Goal: Task Accomplishment & Management: Manage account settings

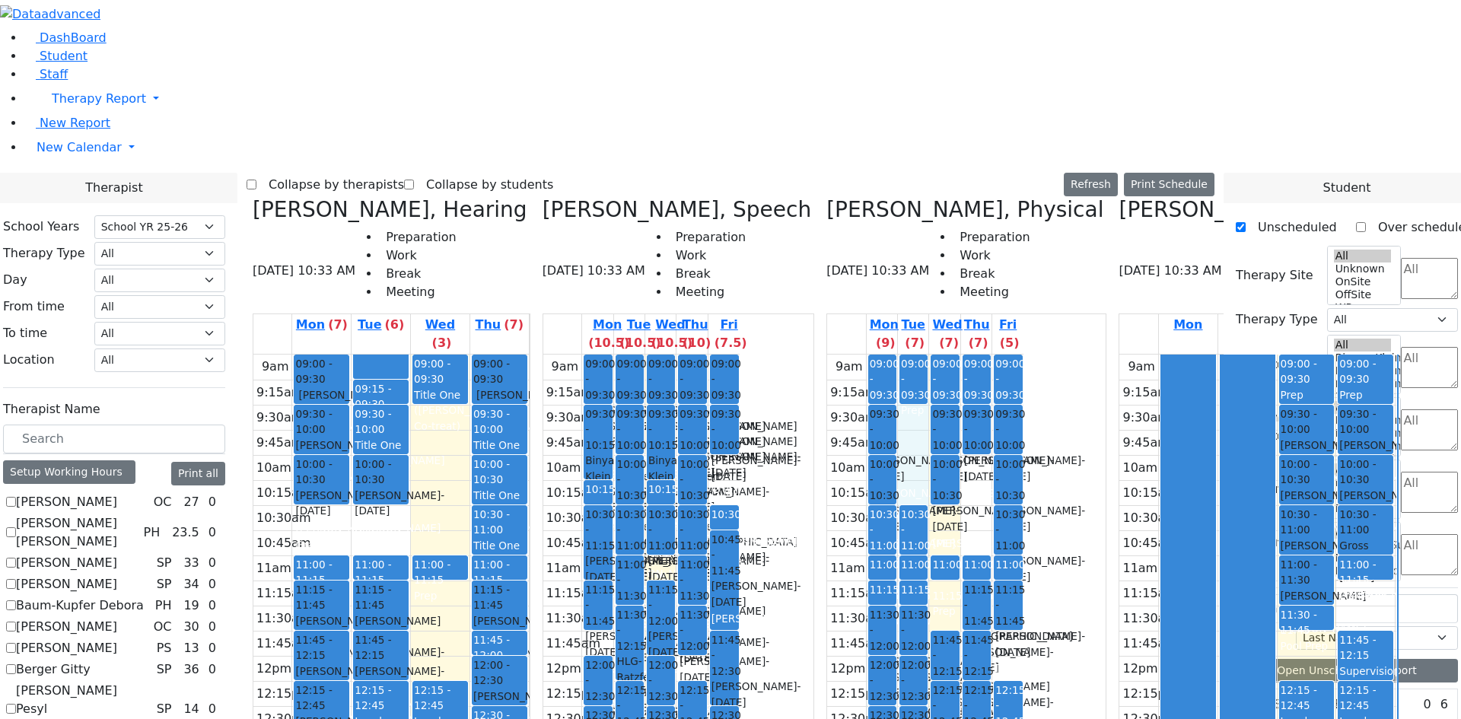
select select "212"
click at [404, 173] on label "Collapse by therapists" at bounding box center [330, 185] width 148 height 24
click at [256, 180] on input "Collapse by therapists" at bounding box center [252, 185] width 10 height 10
checkbox input "true"
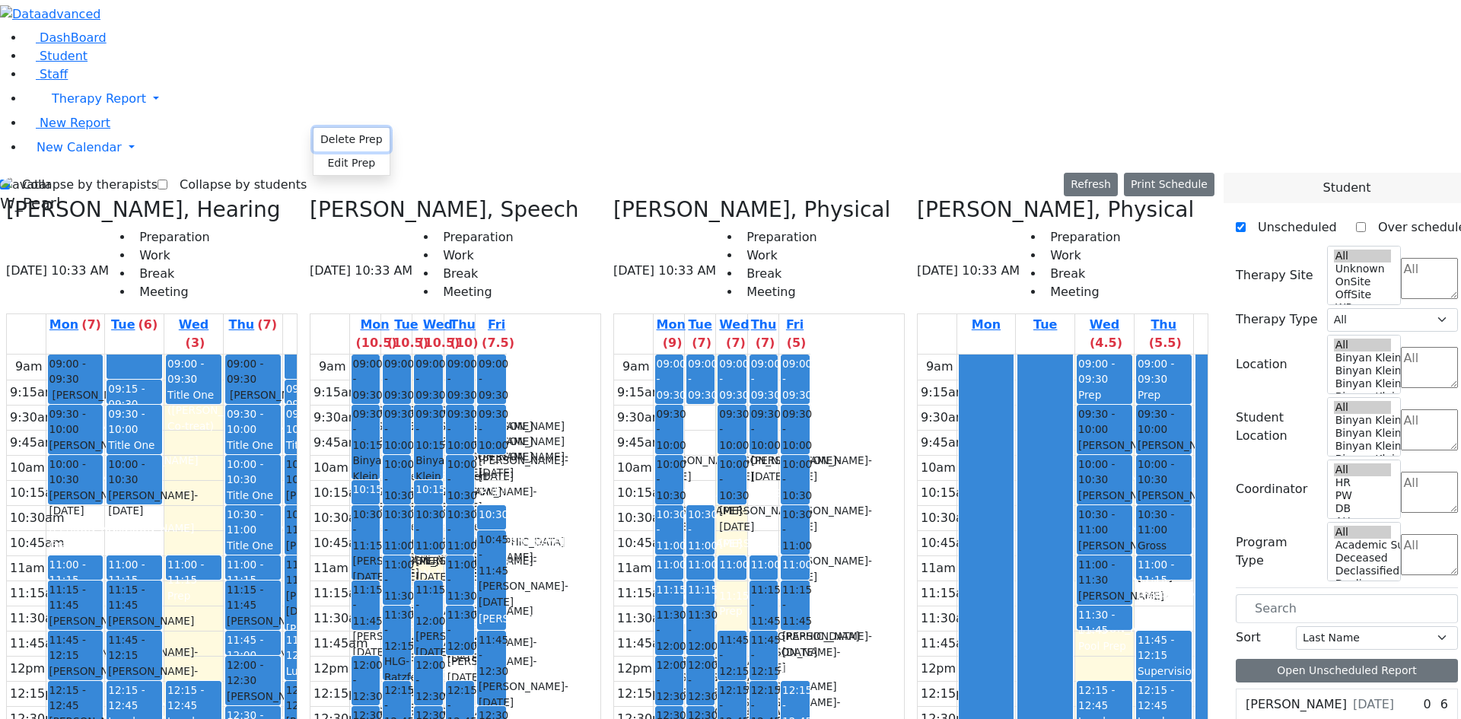
click at [316, 134] on button "Delete Prep" at bounding box center [352, 140] width 76 height 24
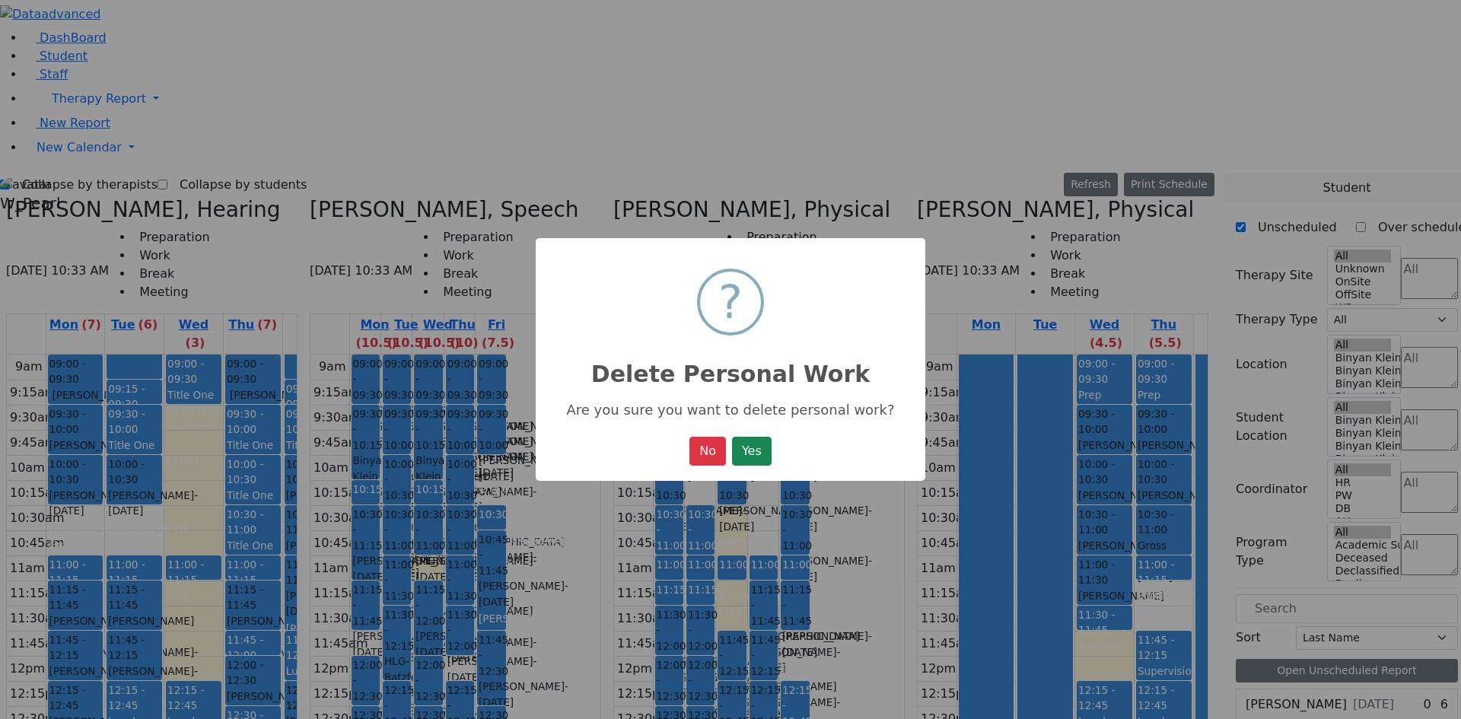
drag, startPoint x: 771, startPoint y: 463, endPoint x: 757, endPoint y: 445, distance: 22.7
click at [771, 462] on button "Yes" at bounding box center [752, 451] width 40 height 29
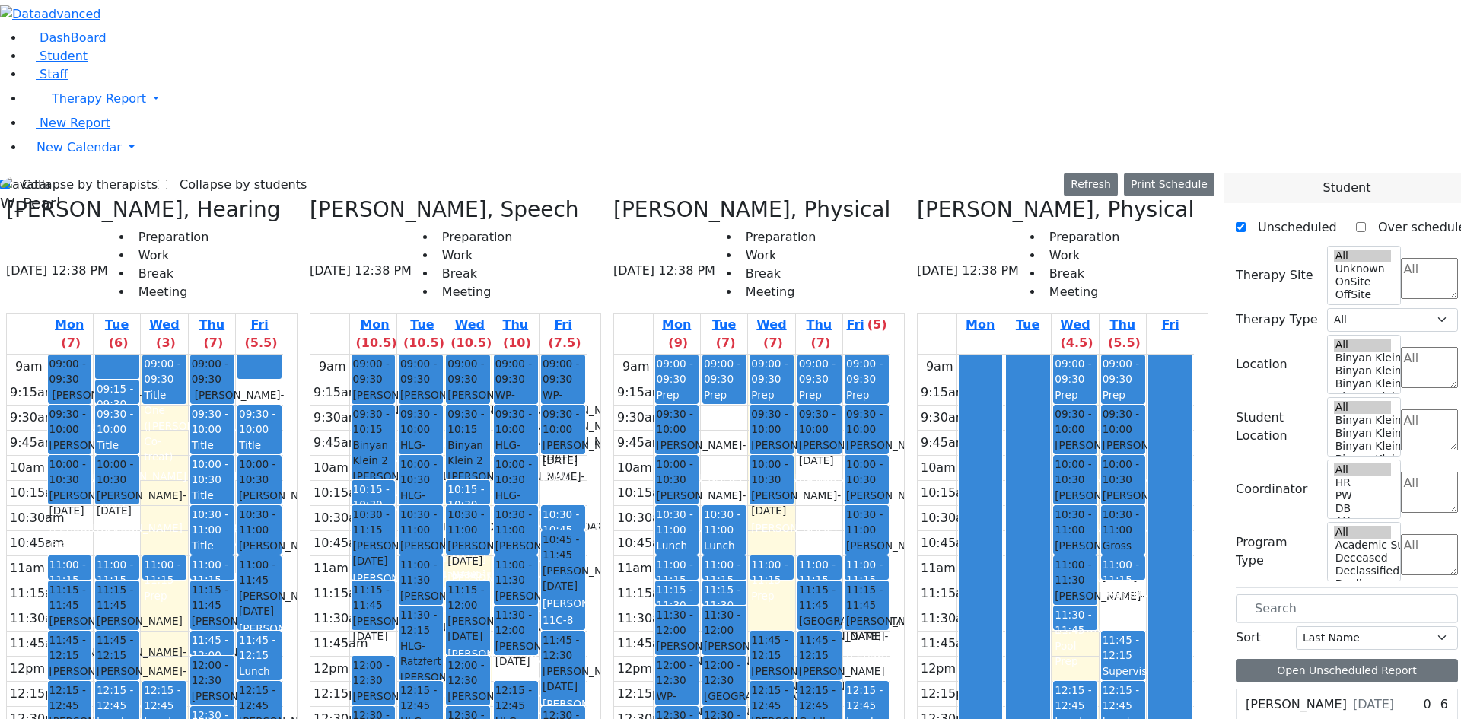
click at [231, 173] on label "Collapse by students" at bounding box center [236, 185] width 139 height 24
click at [167, 180] on input "Collapse by students" at bounding box center [163, 185] width 10 height 10
checkbox input "true"
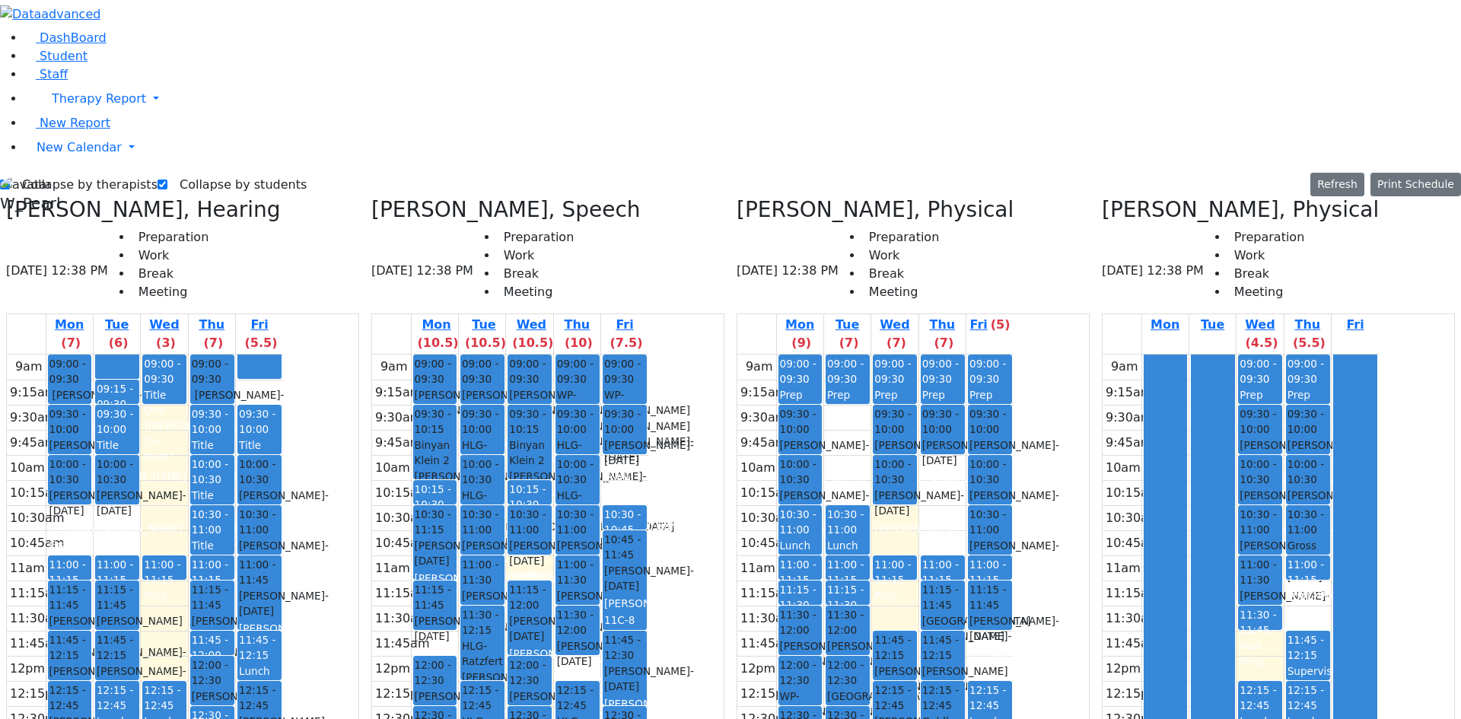
click at [233, 438] on div "Title One" at bounding box center [212, 453] width 41 height 31
click at [263, 355] on div "9am 9:15am 9:30am 9:45am 10am 10:15am 10:30am 10:45am 11am 11:15am 11:30am 11:4…" at bounding box center [145, 669] width 276 height 628
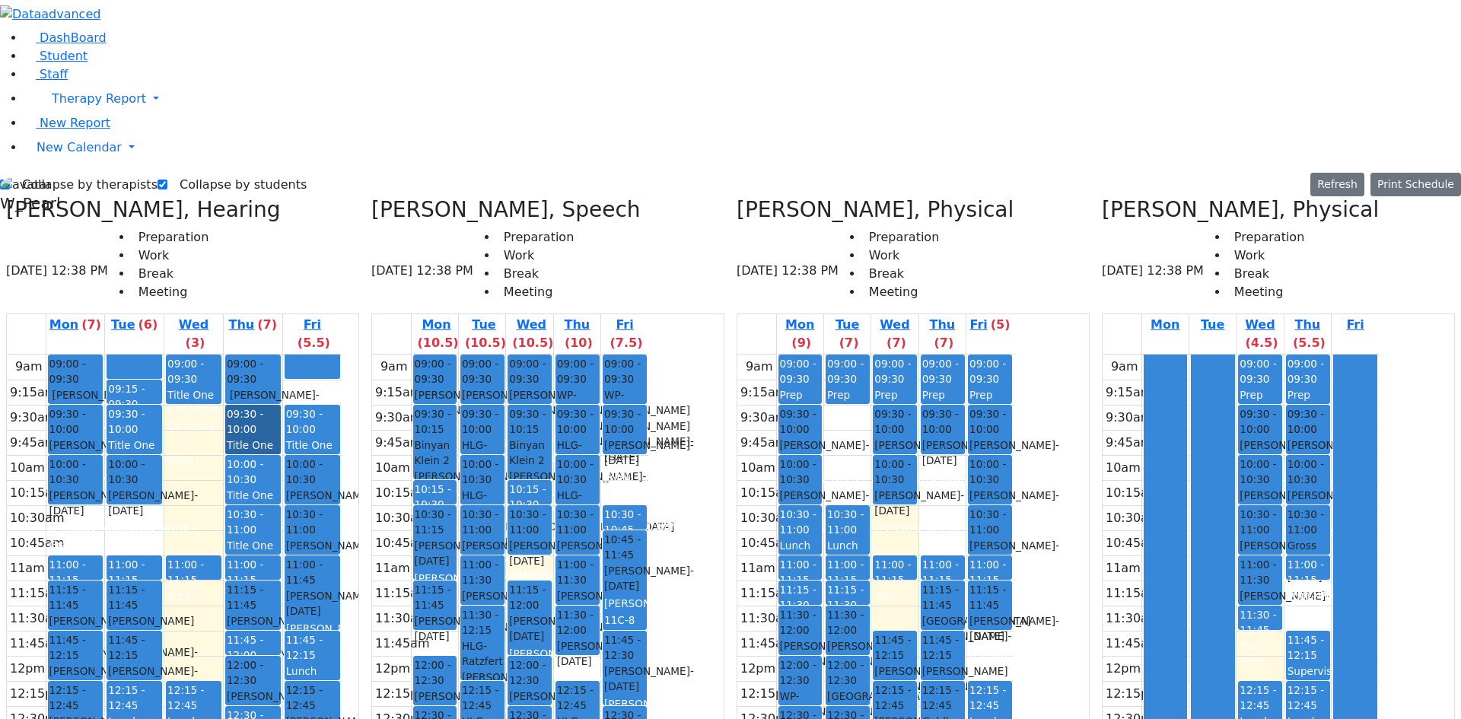
click at [218, 355] on div "9am 9:15am 9:30am 9:45am 10am 10:15am 10:30am 10:45am 11am 11:15am 11:30am 11:4…" at bounding box center [174, 669] width 335 height 628
click at [301, 188] on button "Edit Title One" at bounding box center [345, 197] width 100 height 24
select select "4"
select select "09:30:00"
select select "10:00:00"
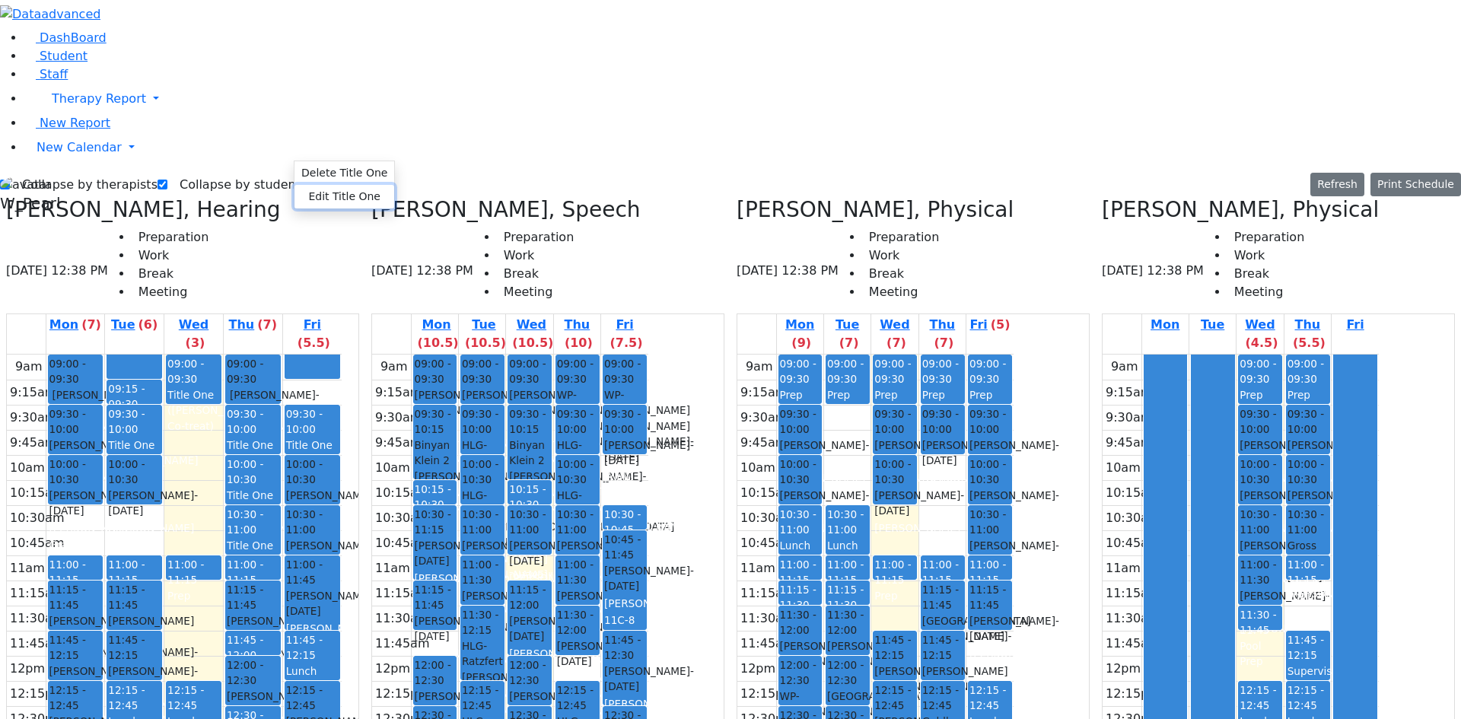
type input "Hershy Jacobowitz Co-treat"
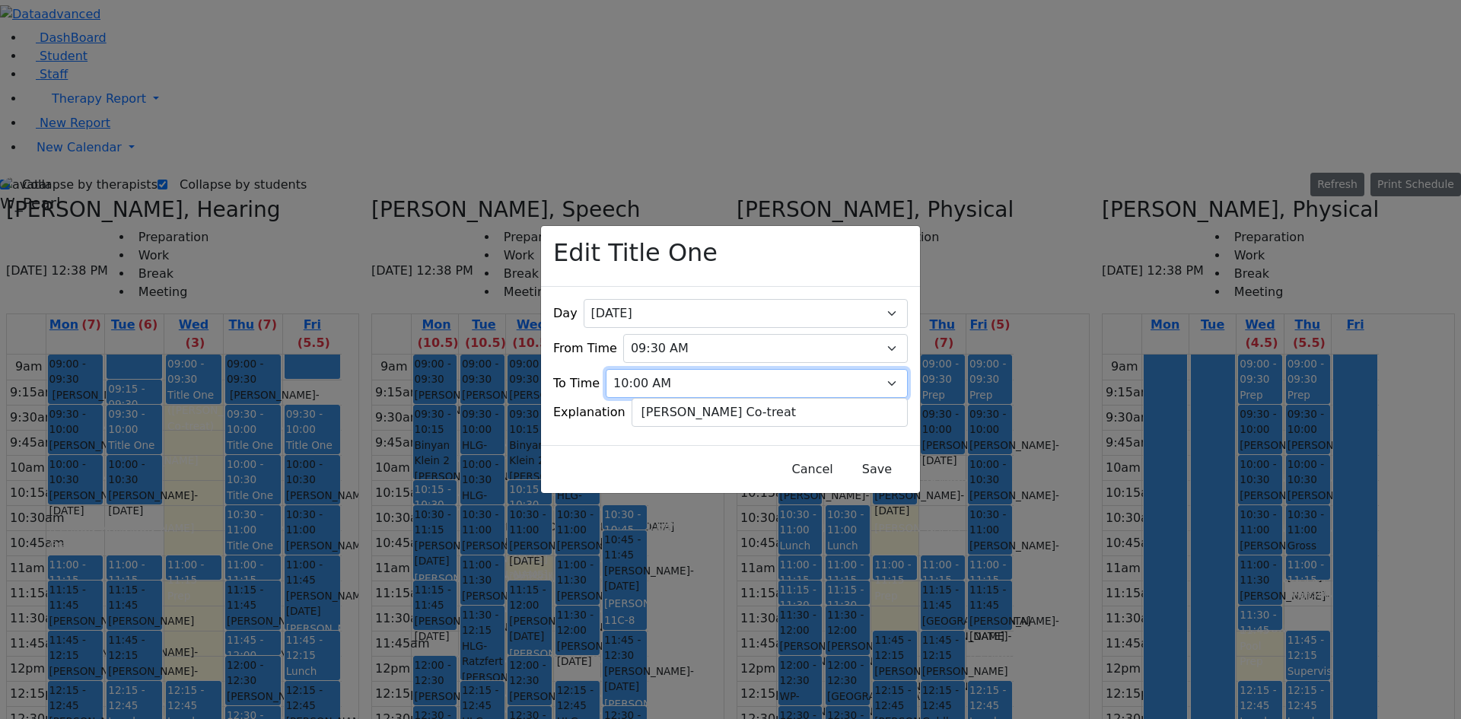
click at [652, 369] on select "07:15 AM 07:30 AM 07:45 AM 08:00 AM 08:15 AM 08:30 AM 08:45 AM 09:00 AM 09:15 A…" at bounding box center [757, 383] width 302 height 29
select select "09:45:00"
click at [632, 369] on select "07:15 AM 07:30 AM 07:45 AM 08:00 AM 08:15 AM 08:30 AM 08:45 AM 09:00 AM 09:15 A…" at bounding box center [757, 383] width 302 height 29
click at [849, 466] on button "Save" at bounding box center [877, 469] width 68 height 29
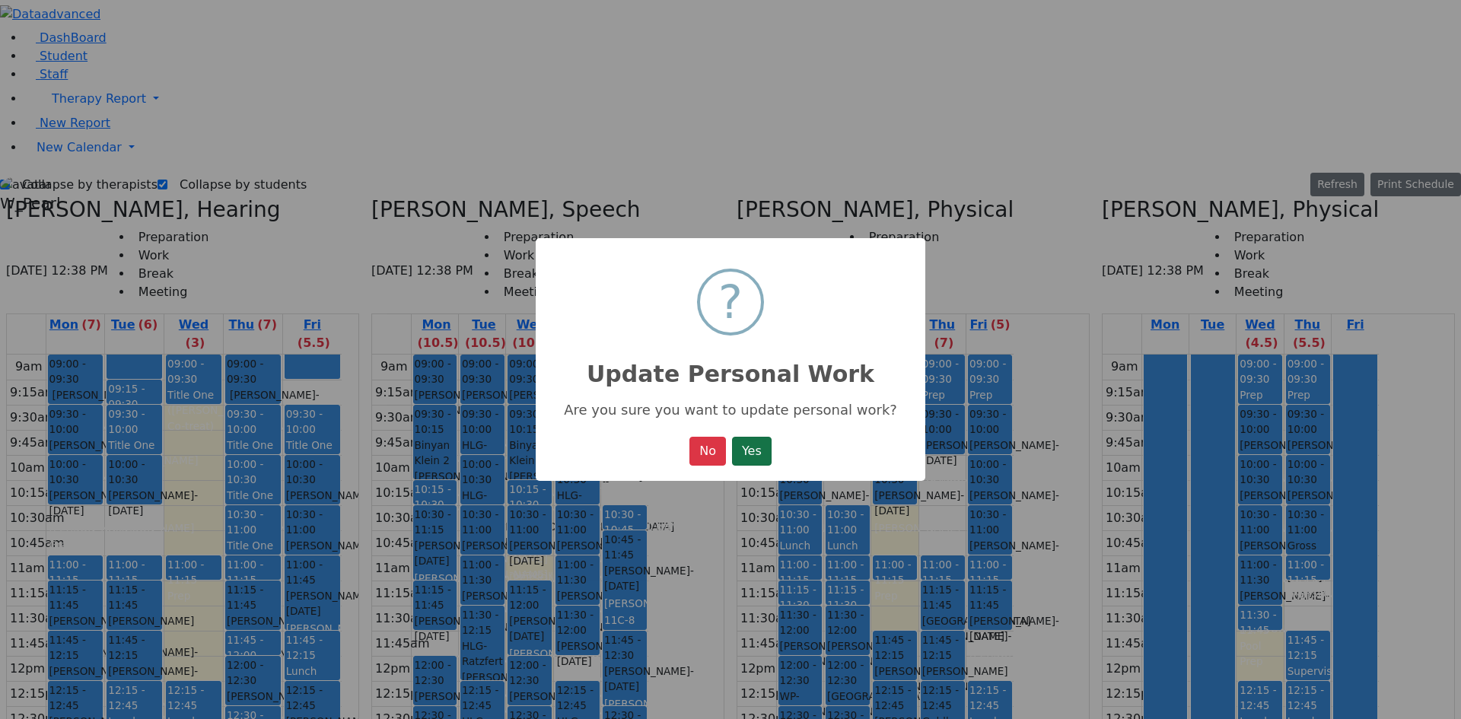
click at [777, 464] on div "× ? Update Personal Work Are you sure you want to update personal work? No No Y…" at bounding box center [731, 360] width 390 height 244
click at [762, 454] on button "Yes" at bounding box center [752, 451] width 40 height 29
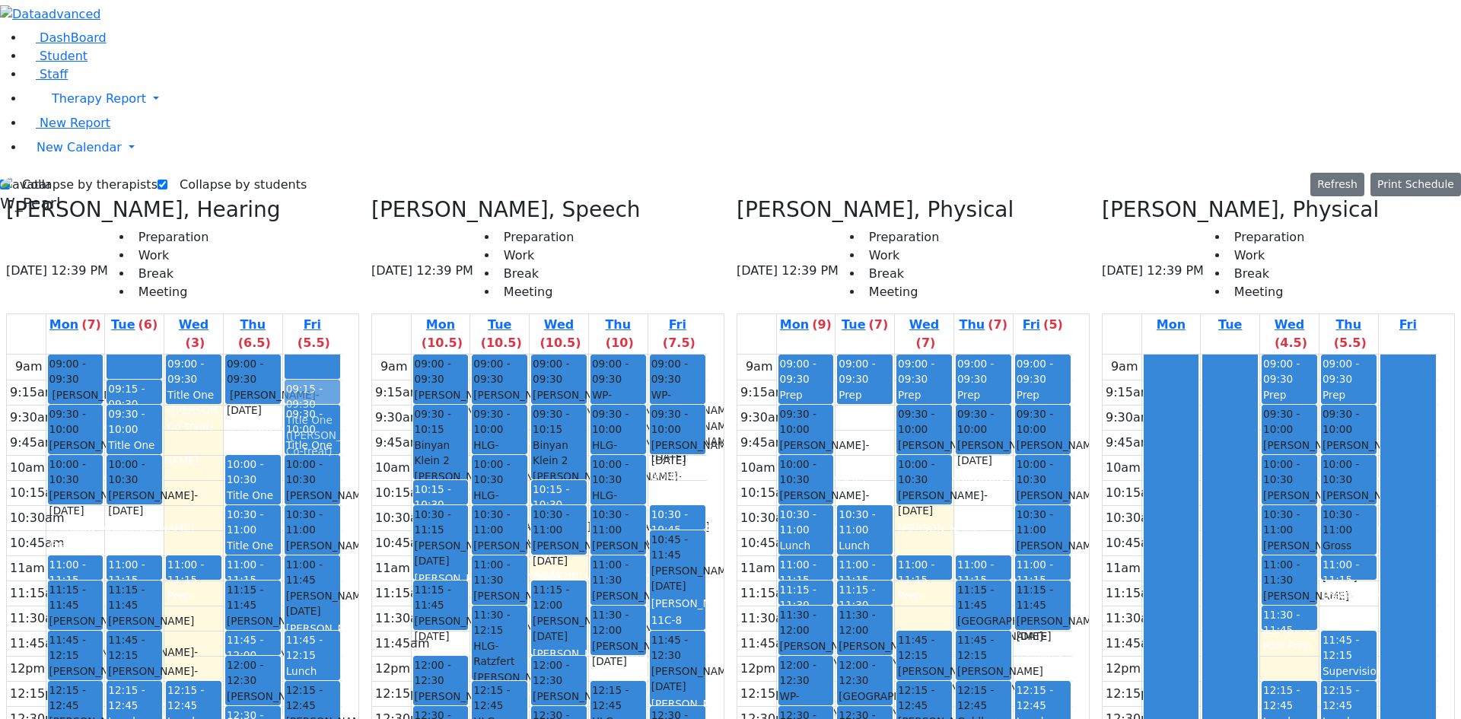
drag, startPoint x: 308, startPoint y: 143, endPoint x: 372, endPoint y: 124, distance: 66.7
click at [342, 355] on tr "09:00 - 09:30 Ferencz Simon - 01/09/2020 Renzoni Rebecca 09:30 - 10:00 Breuer S…" at bounding box center [174, 669] width 335 height 628
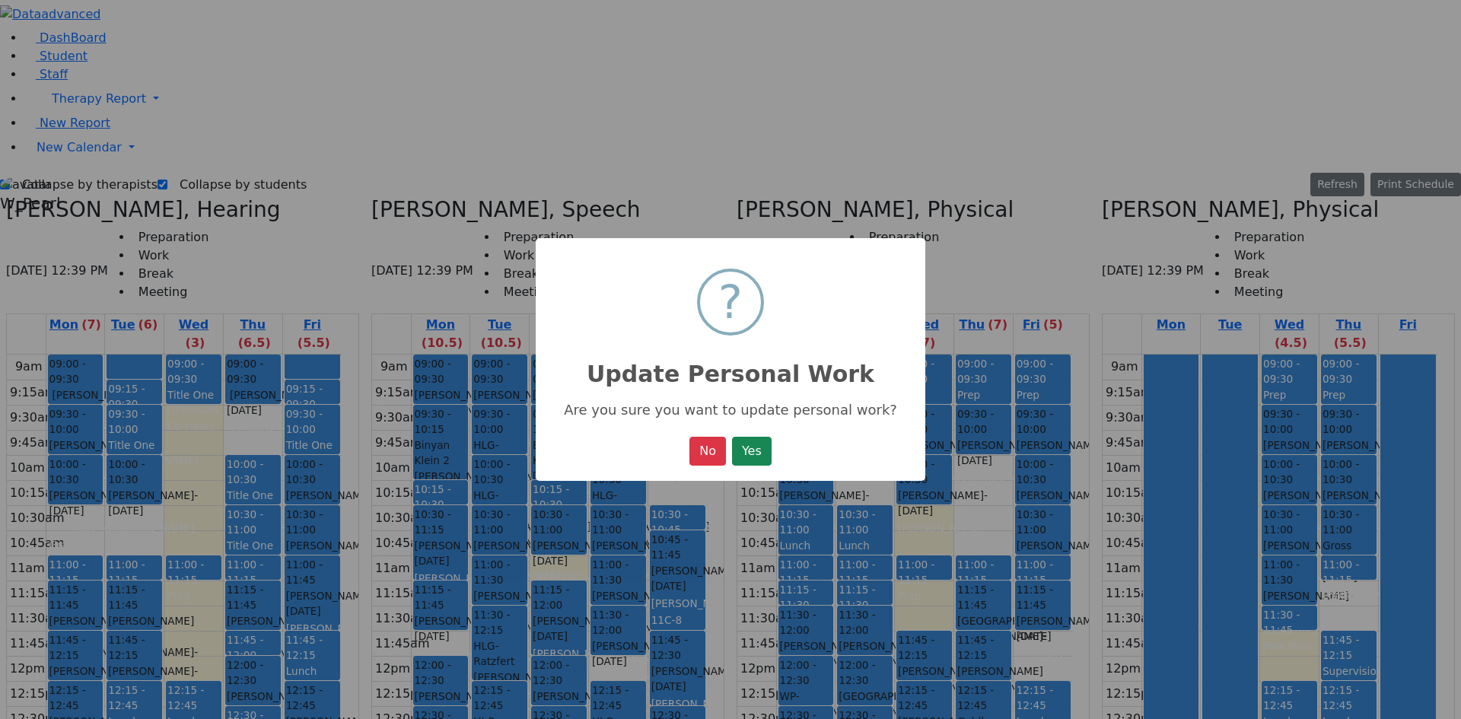
click at [754, 455] on button "Yes" at bounding box center [752, 451] width 40 height 29
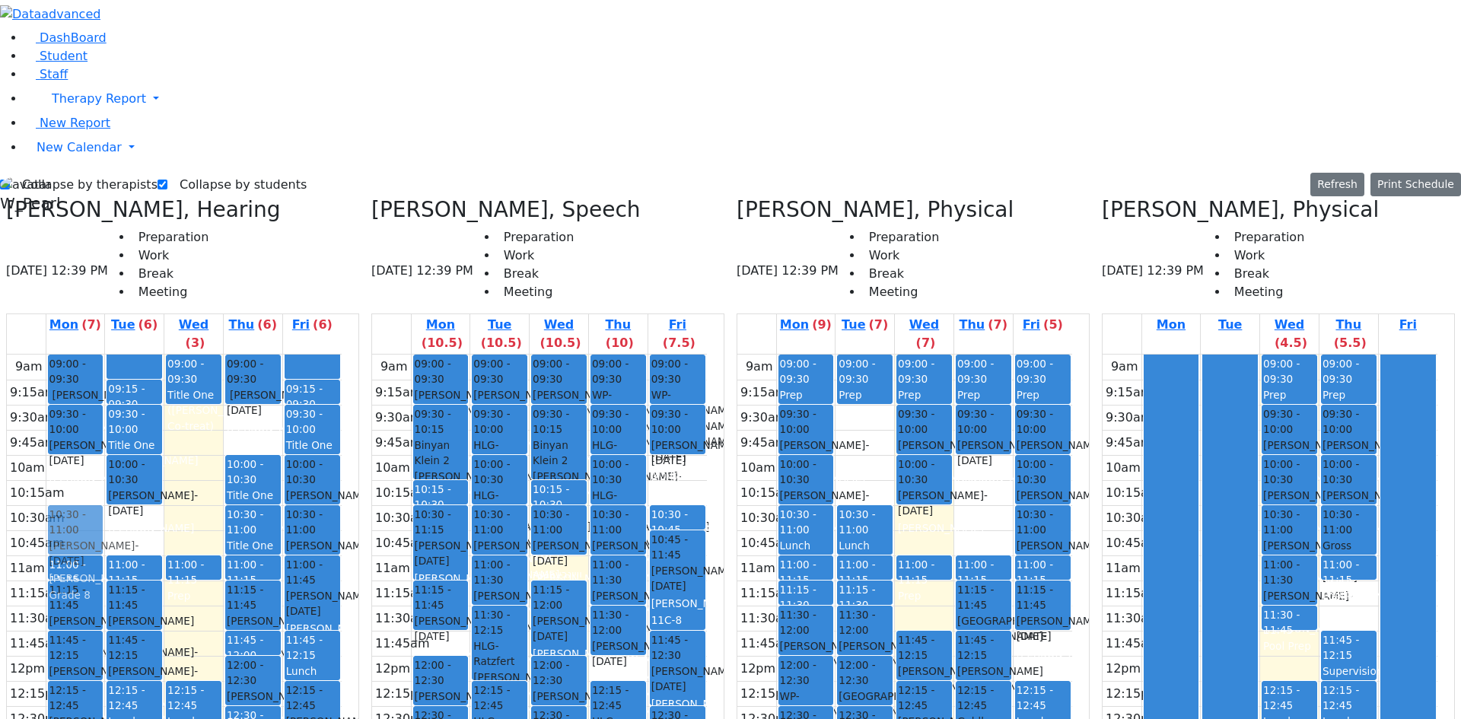
drag, startPoint x: 121, startPoint y: 211, endPoint x: 123, endPoint y: 252, distance: 41.1
click at [105, 355] on div "09:00 - 09:30 Ferencz Simon - 01/09/2020 Renzoni Rebecca 09:30 - 10:00 Breuer S…" at bounding box center [75, 669] width 59 height 628
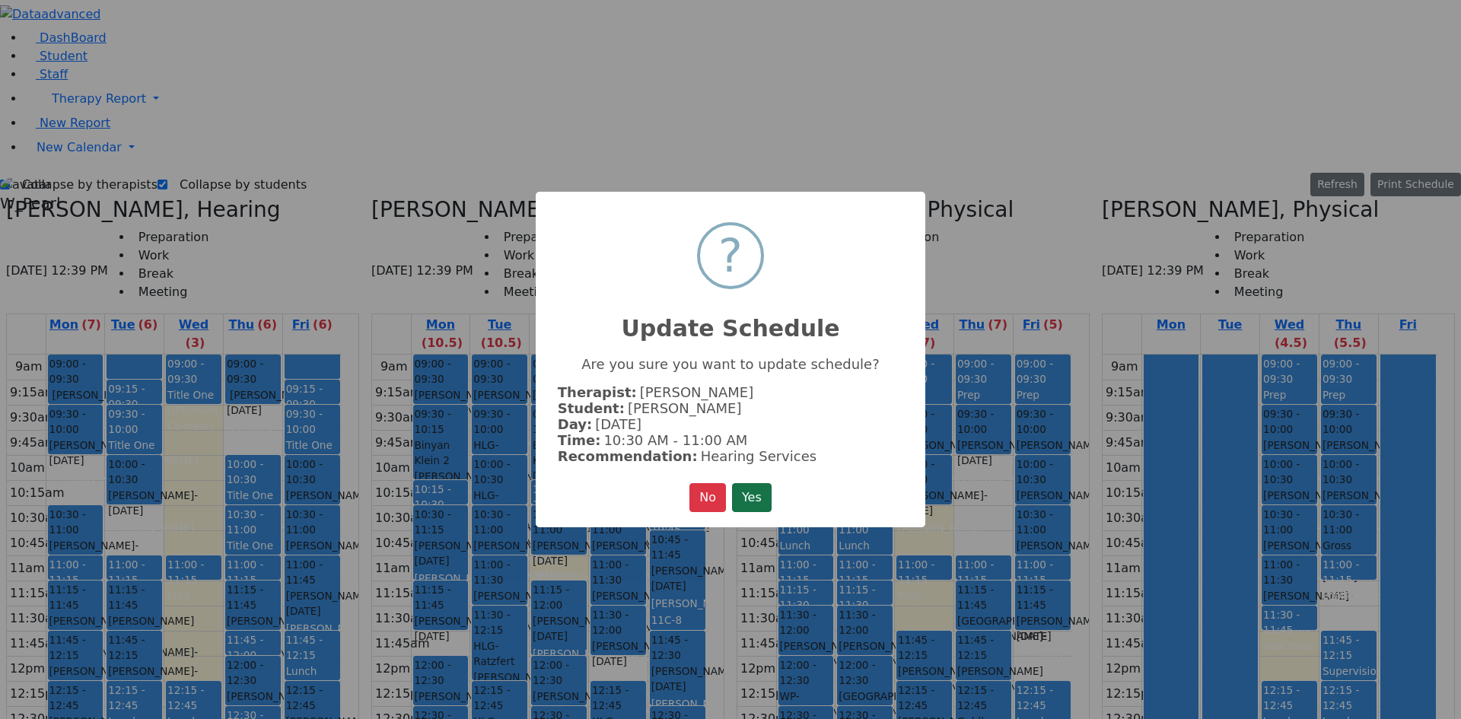
click at [760, 494] on button "Yes" at bounding box center [752, 497] width 40 height 29
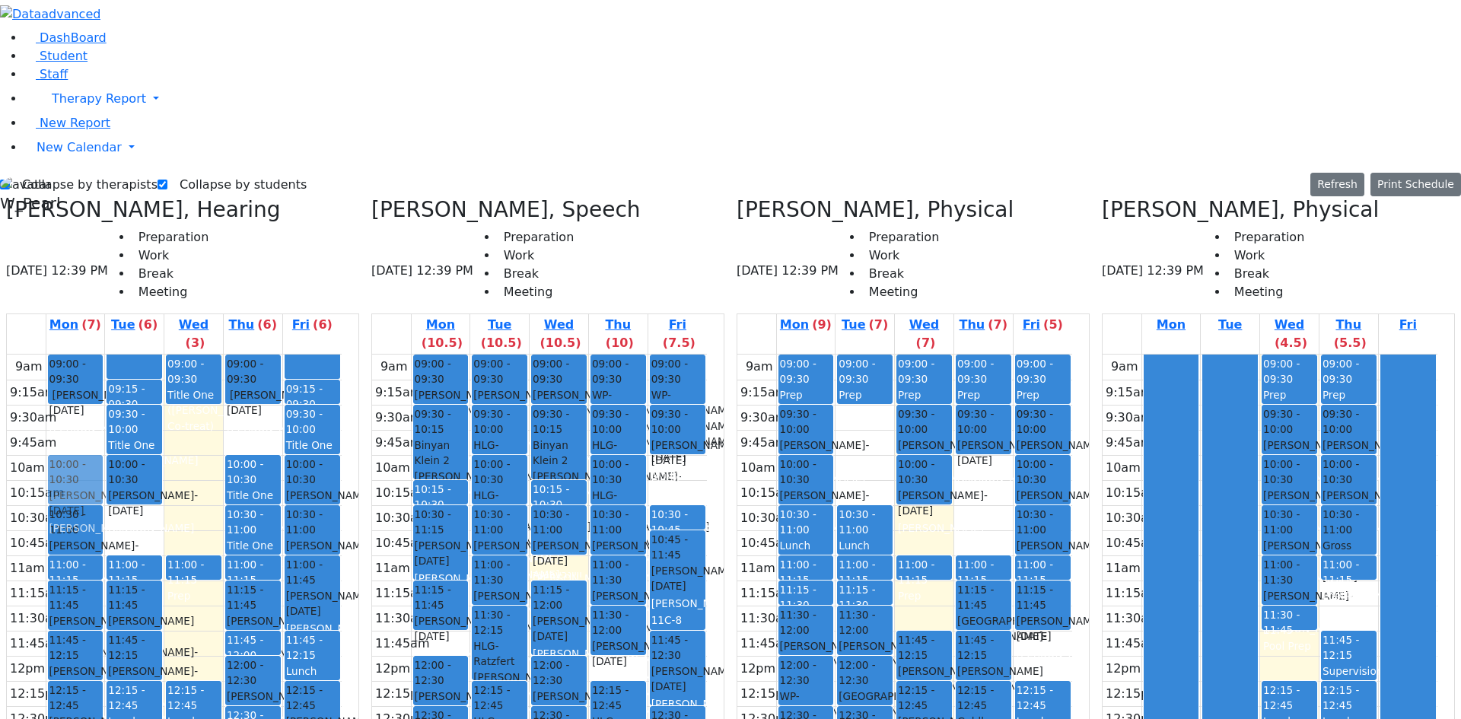
drag, startPoint x: 138, startPoint y: 161, endPoint x: 139, endPoint y: 204, distance: 42.6
click at [105, 355] on div "09:00 - 09:30 Ferencz Simon - 01/09/2020 Renzoni Rebecca 09:30 - 10:00 Breuer S…" at bounding box center [75, 669] width 59 height 628
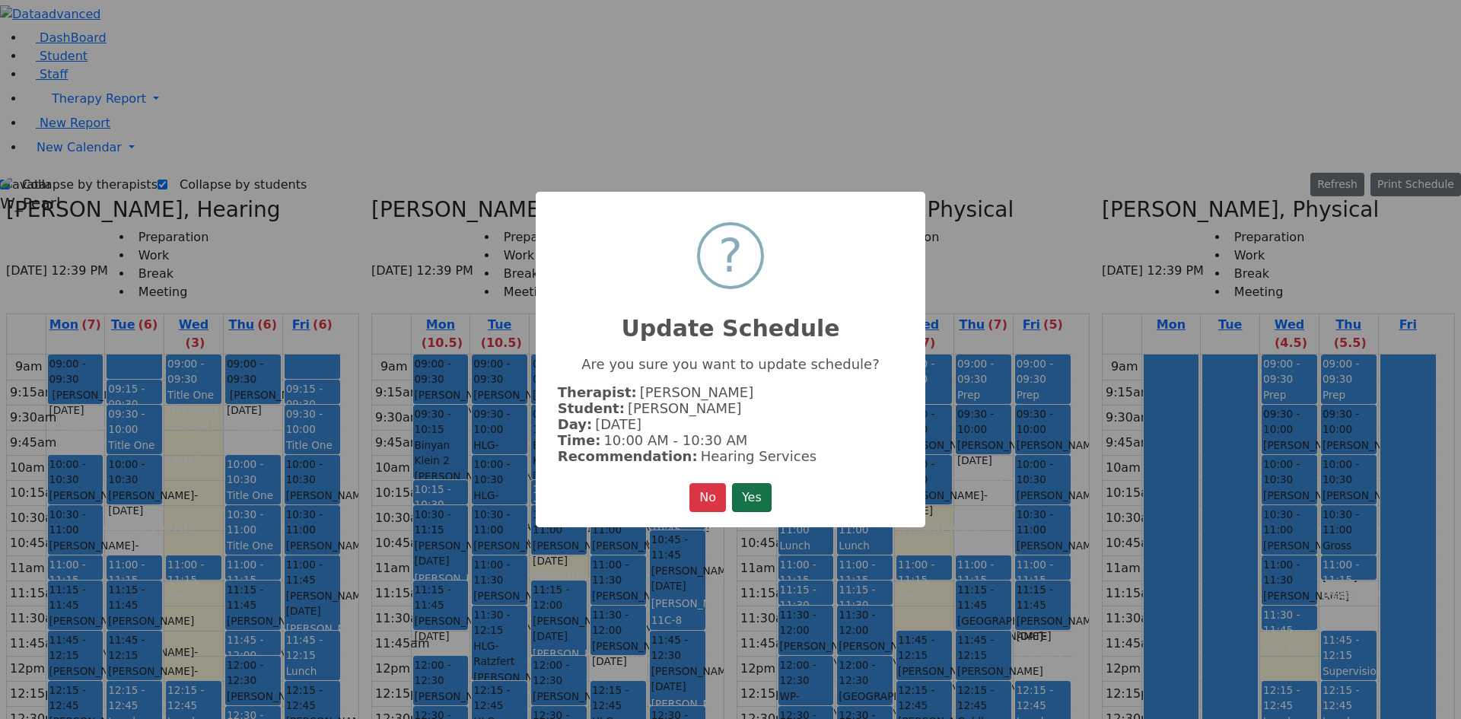
click at [768, 484] on button "Yes" at bounding box center [752, 497] width 40 height 29
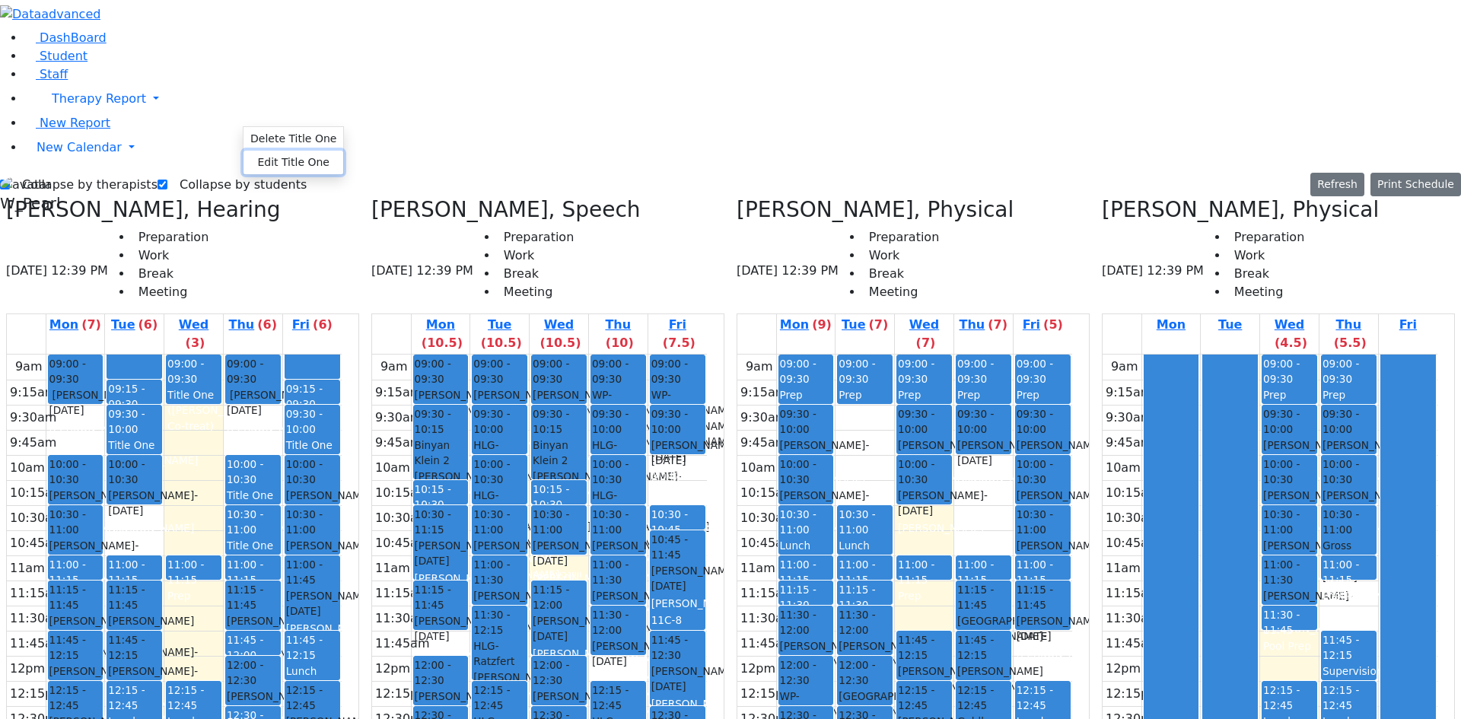
click at [249, 152] on button "Edit Title One" at bounding box center [294, 163] width 100 height 24
select select "3"
select select "09:00:00"
select select "09:30:00"
type input "Shimon Hershkowitz Co-treat"
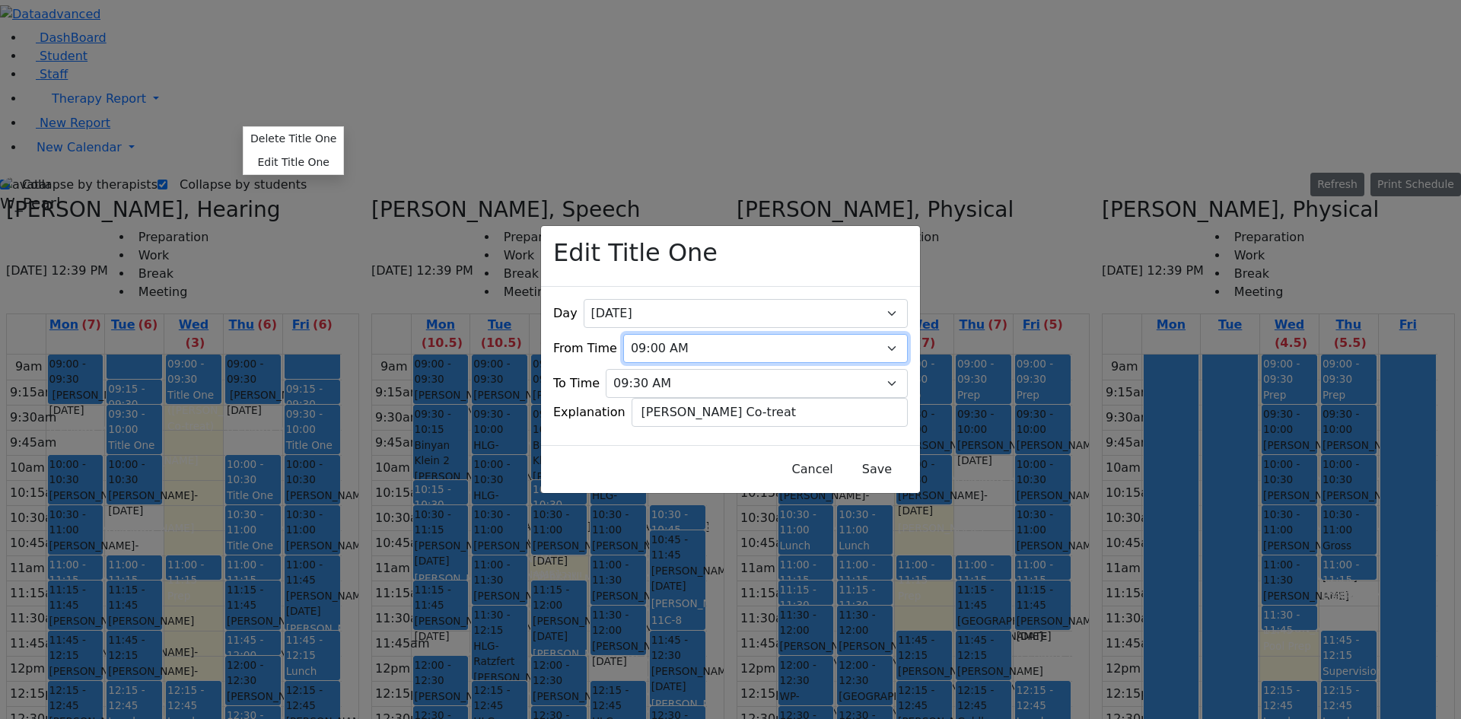
click at [689, 334] on select "07:00 AM 07:15 AM 07:30 AM 07:45 AM 08:00 AM 08:15 AM 08:30 AM 08:45 AM 09:00 A…" at bounding box center [765, 348] width 285 height 29
select select "09:15:00"
click at [632, 334] on select "07:00 AM 07:15 AM 07:30 AM 07:45 AM 08:00 AM 08:15 AM 08:30 AM 08:45 AM 09:00 A…" at bounding box center [765, 348] width 285 height 29
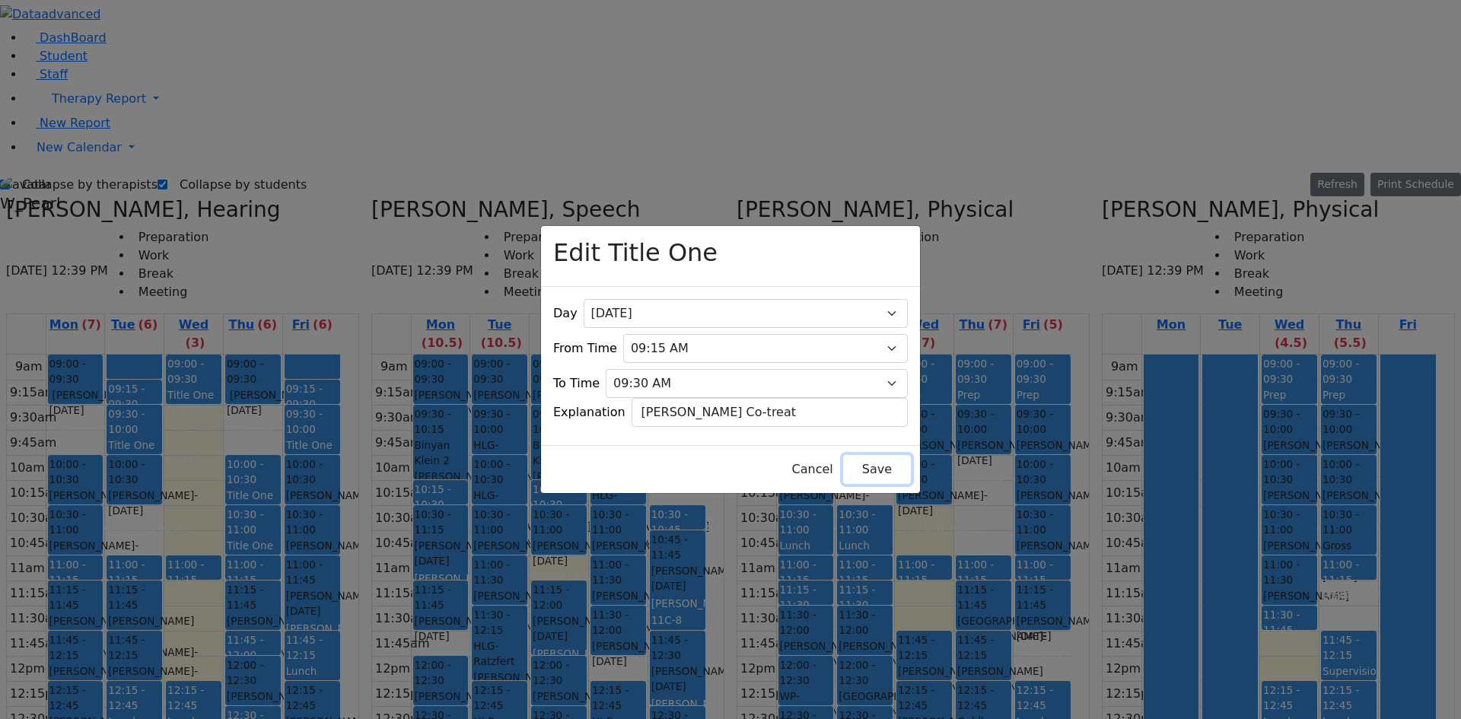
click at [843, 461] on button "Save" at bounding box center [877, 469] width 68 height 29
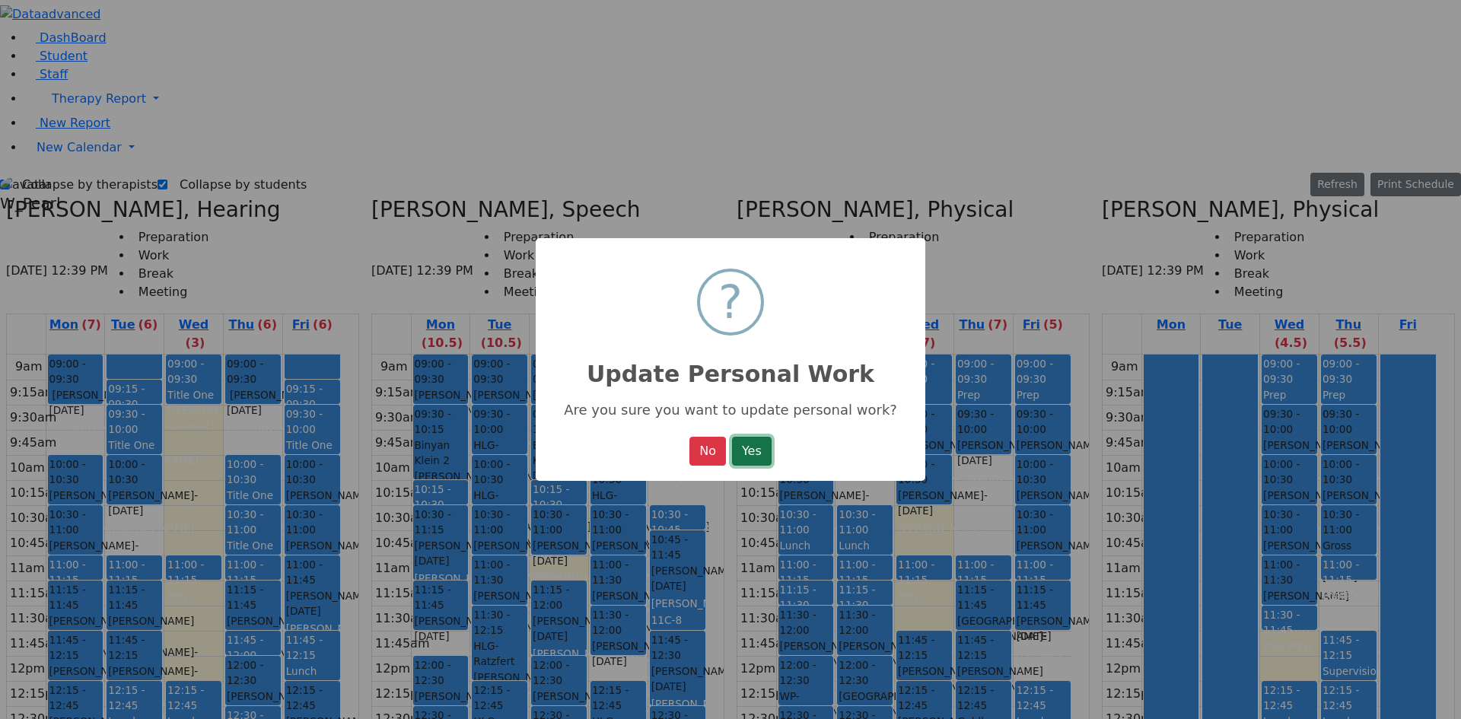
click at [754, 451] on button "Yes" at bounding box center [752, 451] width 40 height 29
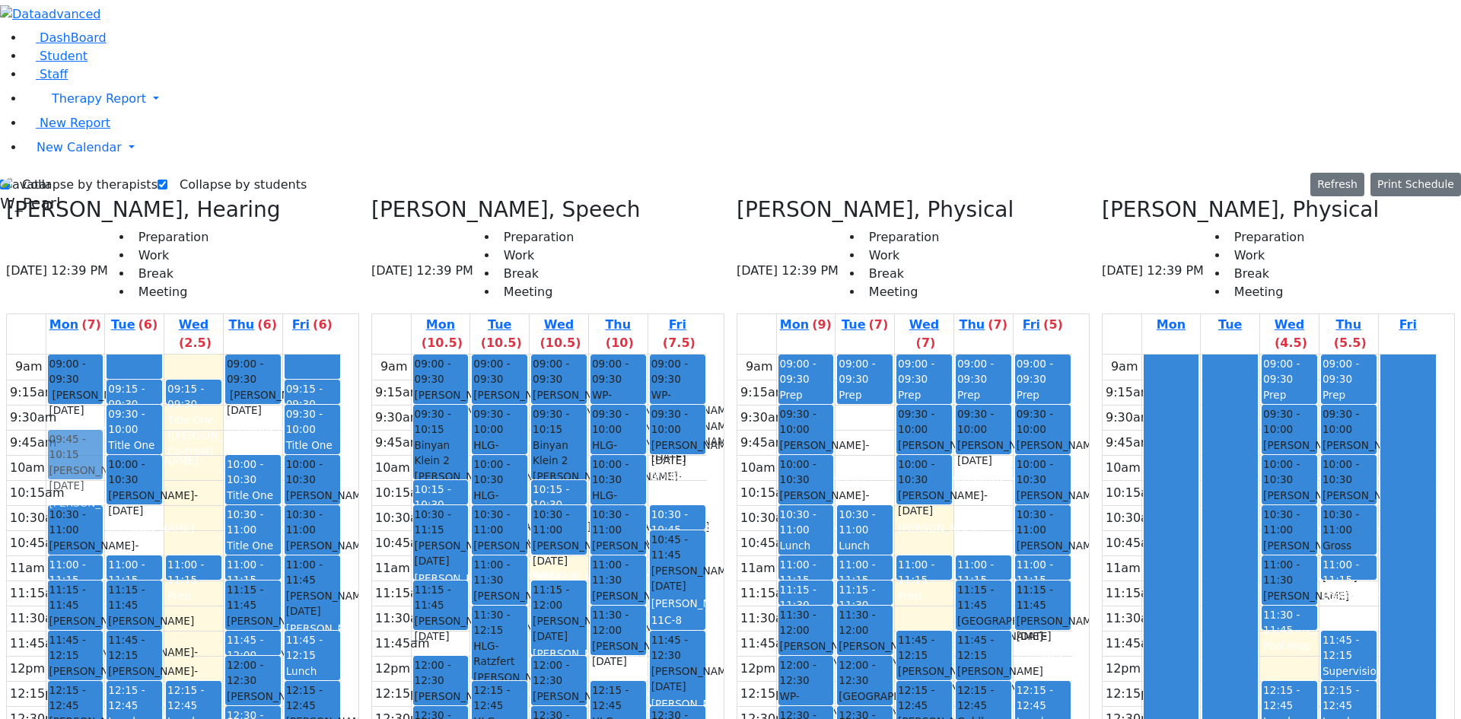
drag, startPoint x: 135, startPoint y: 201, endPoint x: 136, endPoint y: 187, distance: 13.8
click at [105, 355] on div "09:00 - 09:30 Ferencz Simon - 01/09/2020 Renzoni Rebecca 10:00 - 10:30 Breuer S…" at bounding box center [75, 669] width 59 height 628
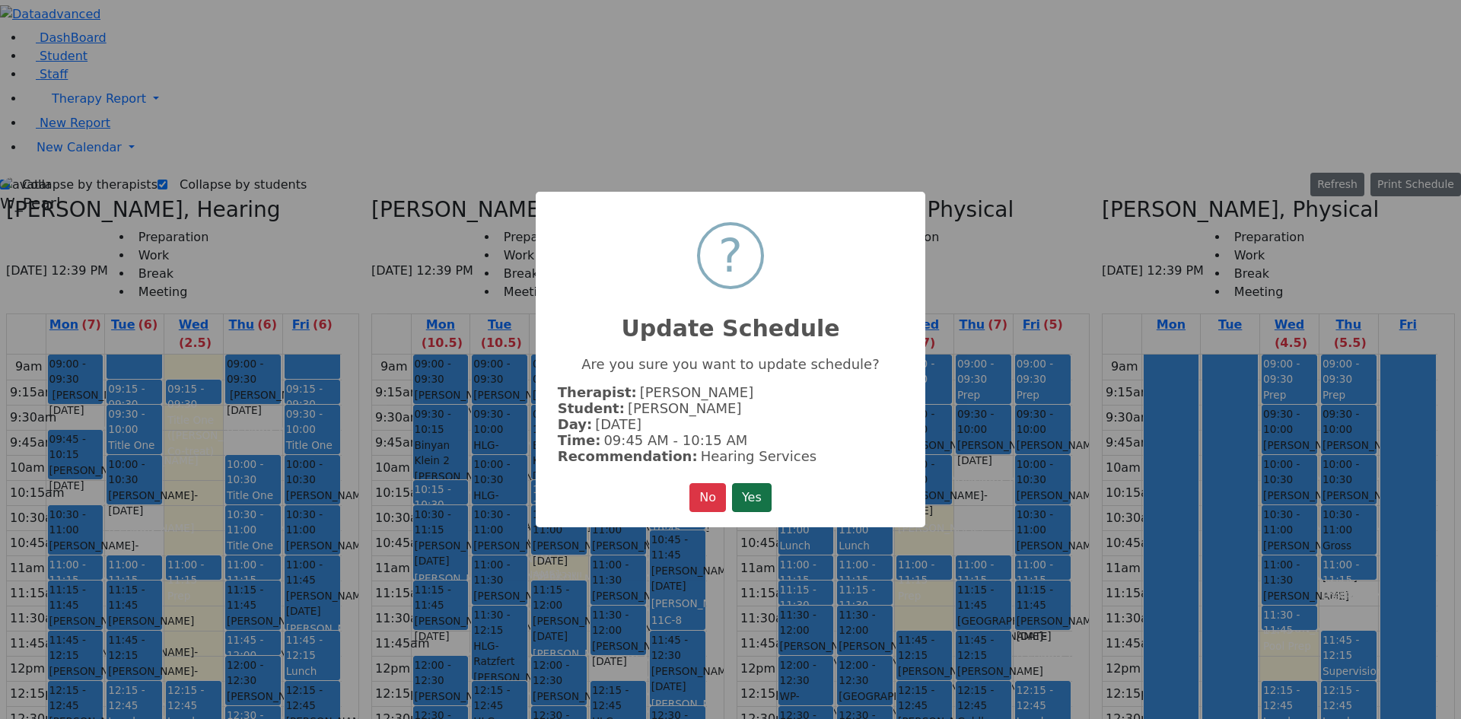
click at [758, 492] on button "Yes" at bounding box center [752, 497] width 40 height 29
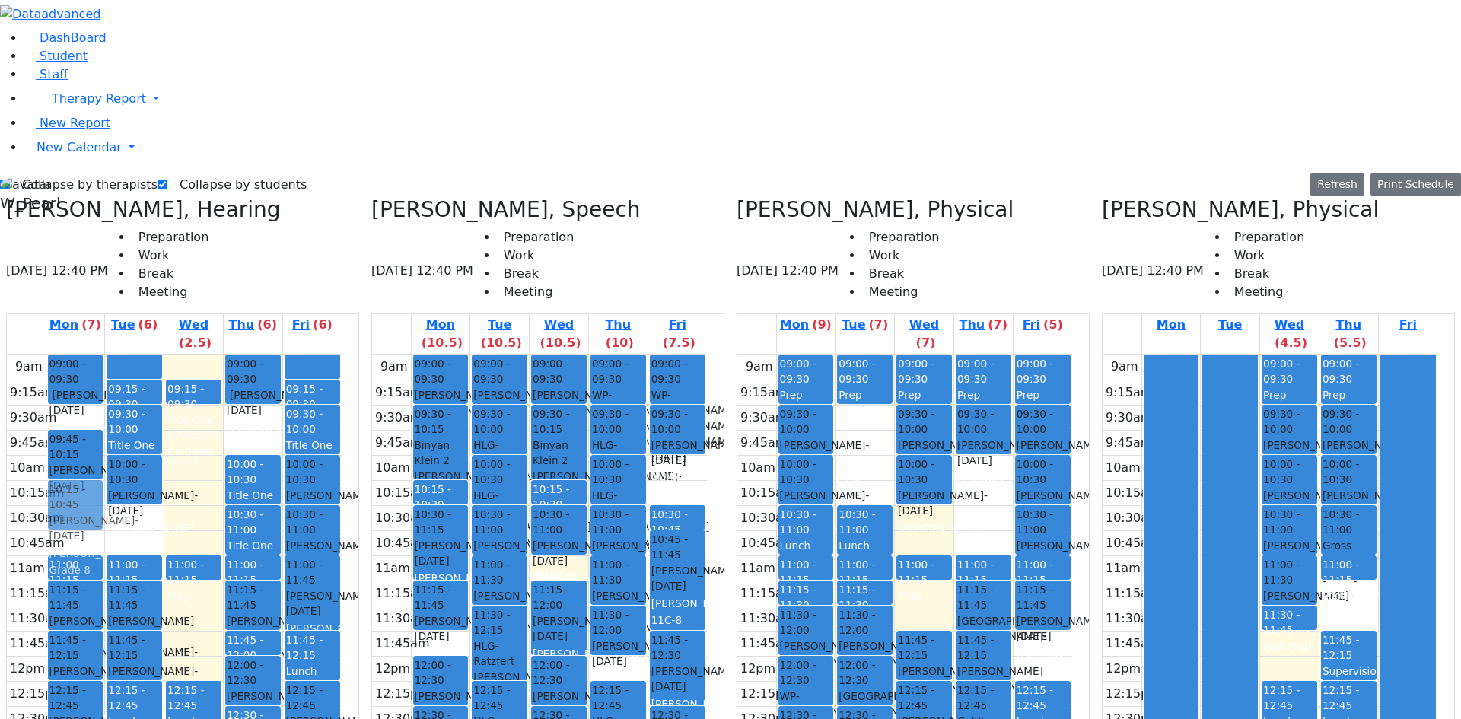
drag, startPoint x: 126, startPoint y: 256, endPoint x: 129, endPoint y: 234, distance: 21.5
click at [105, 355] on div "09:00 - 09:30 Ferencz Simon - 01/09/2020 Renzoni Rebecca 09:45 - 10:15 Breuer S…" at bounding box center [75, 669] width 59 height 628
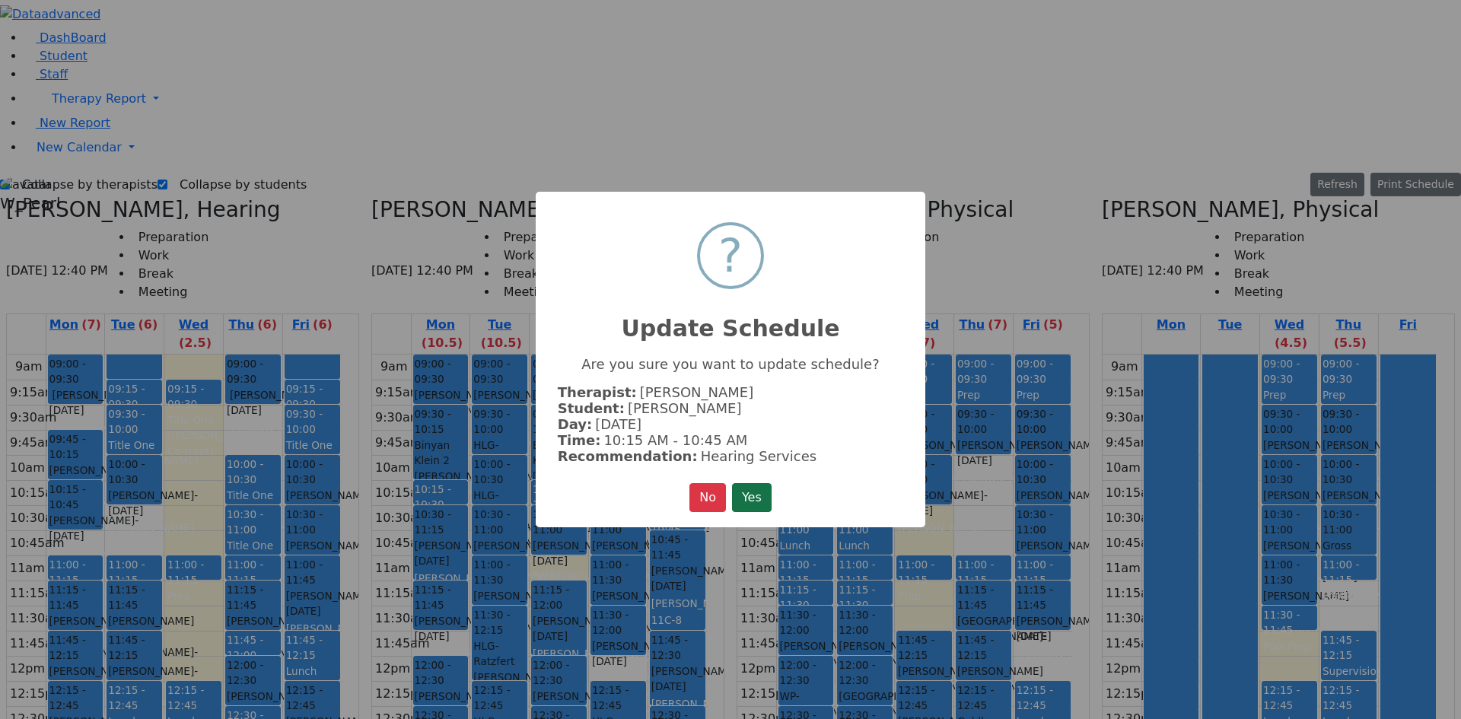
click at [735, 485] on button "Yes" at bounding box center [752, 497] width 40 height 29
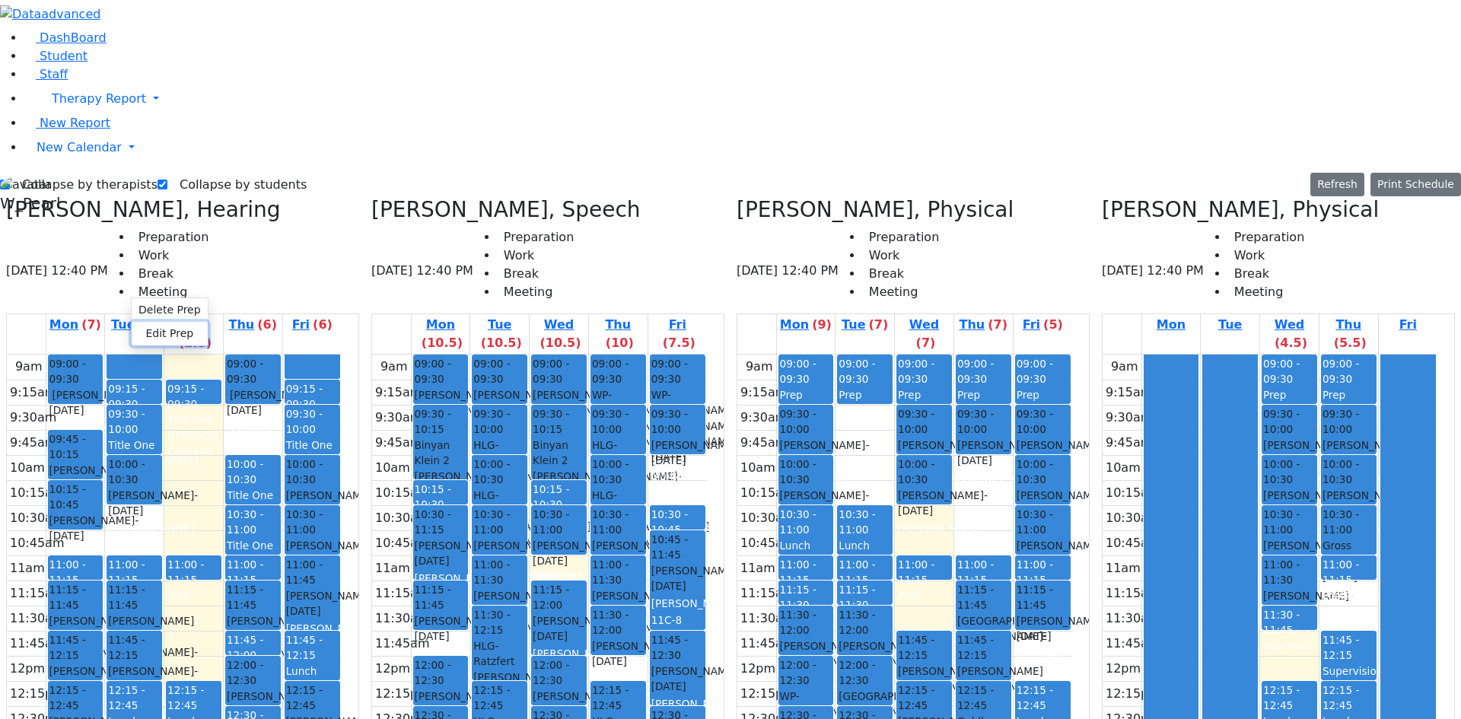
click at [148, 327] on button "Edit Prep" at bounding box center [170, 334] width 76 height 24
select select "1"
select select "11:00:00"
select select "11:15:00"
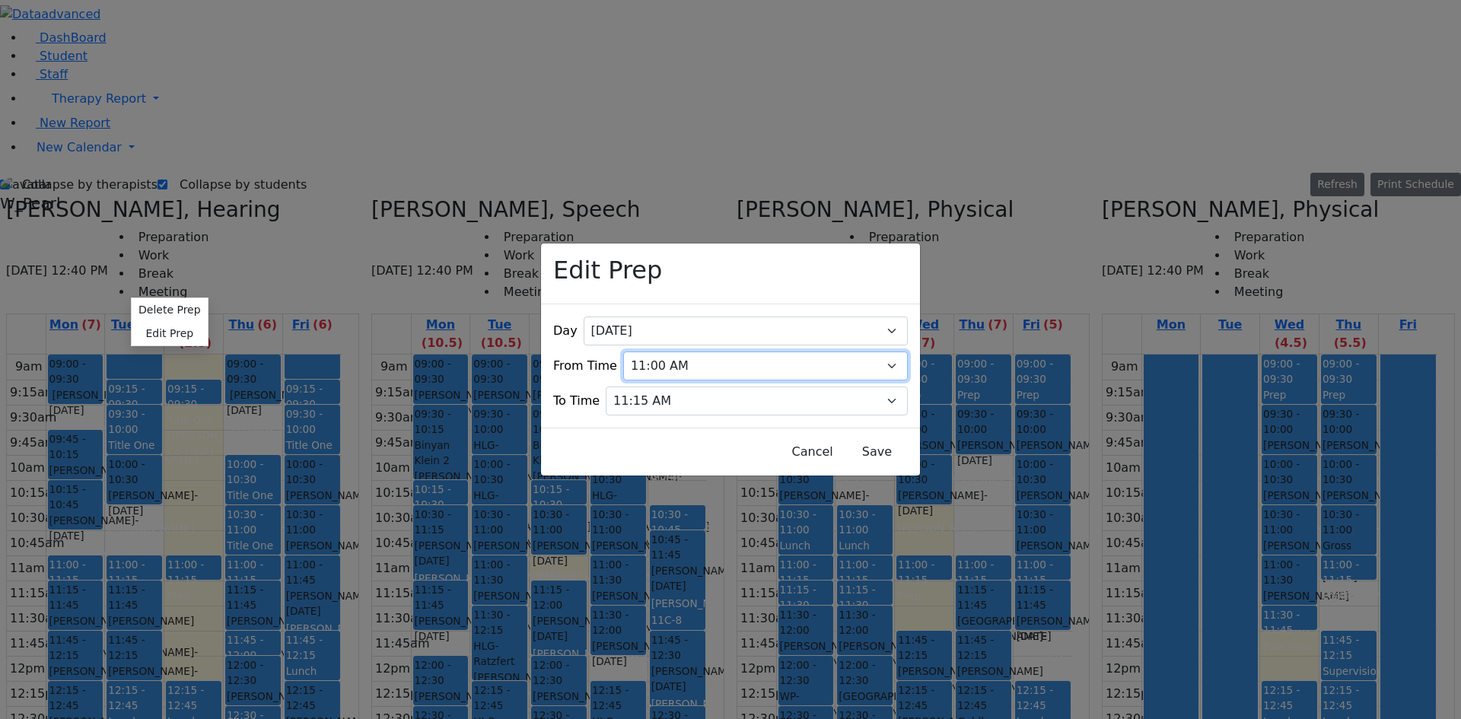
click at [655, 352] on select "07:00 AM 07:15 AM 07:30 AM 07:45 AM 08:00 AM 08:15 AM 08:30 AM 08:45 AM 09:00 A…" at bounding box center [765, 366] width 285 height 29
click at [632, 352] on select "07:00 AM 07:15 AM 07:30 AM 07:45 AM 08:00 AM 08:15 AM 08:30 AM 08:45 AM 09:00 A…" at bounding box center [765, 366] width 285 height 29
click at [843, 444] on button "Save" at bounding box center [877, 452] width 68 height 29
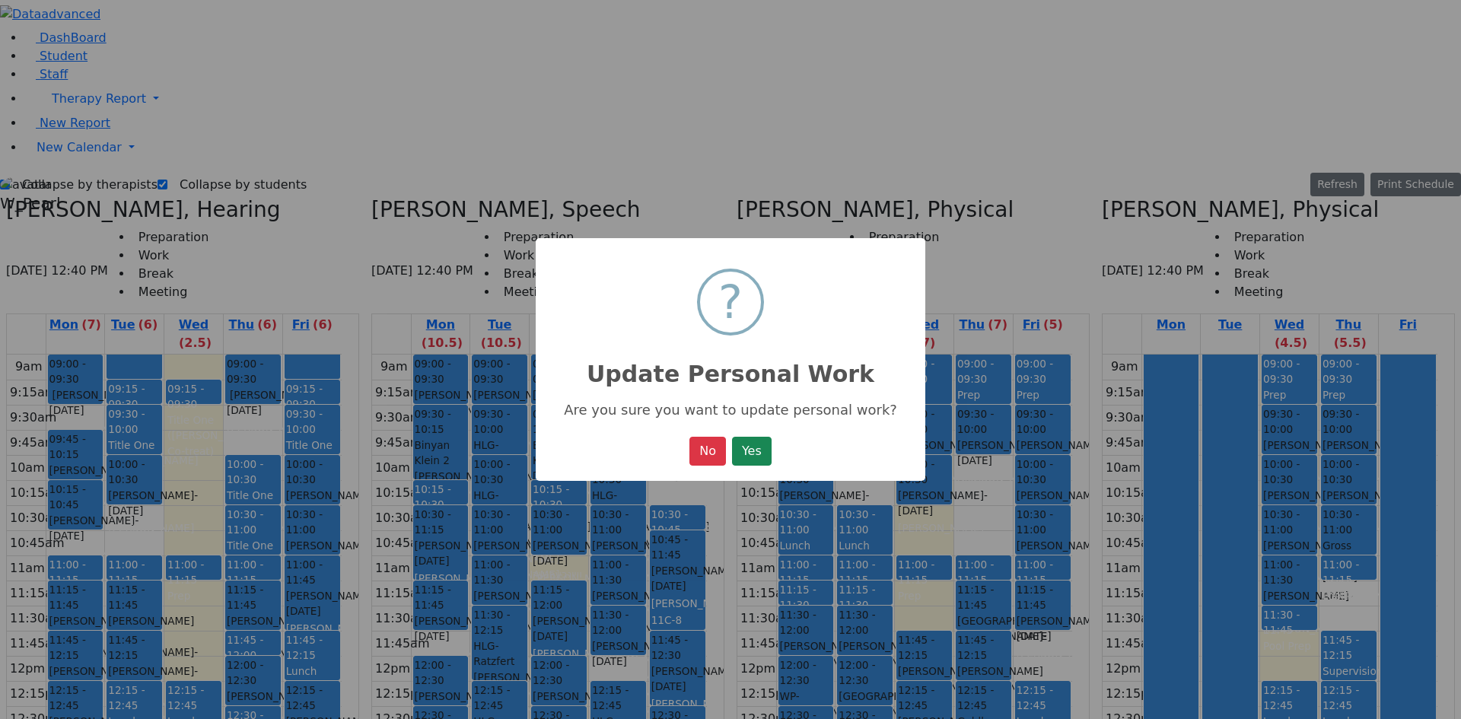
click at [750, 453] on button "Yes" at bounding box center [752, 451] width 40 height 29
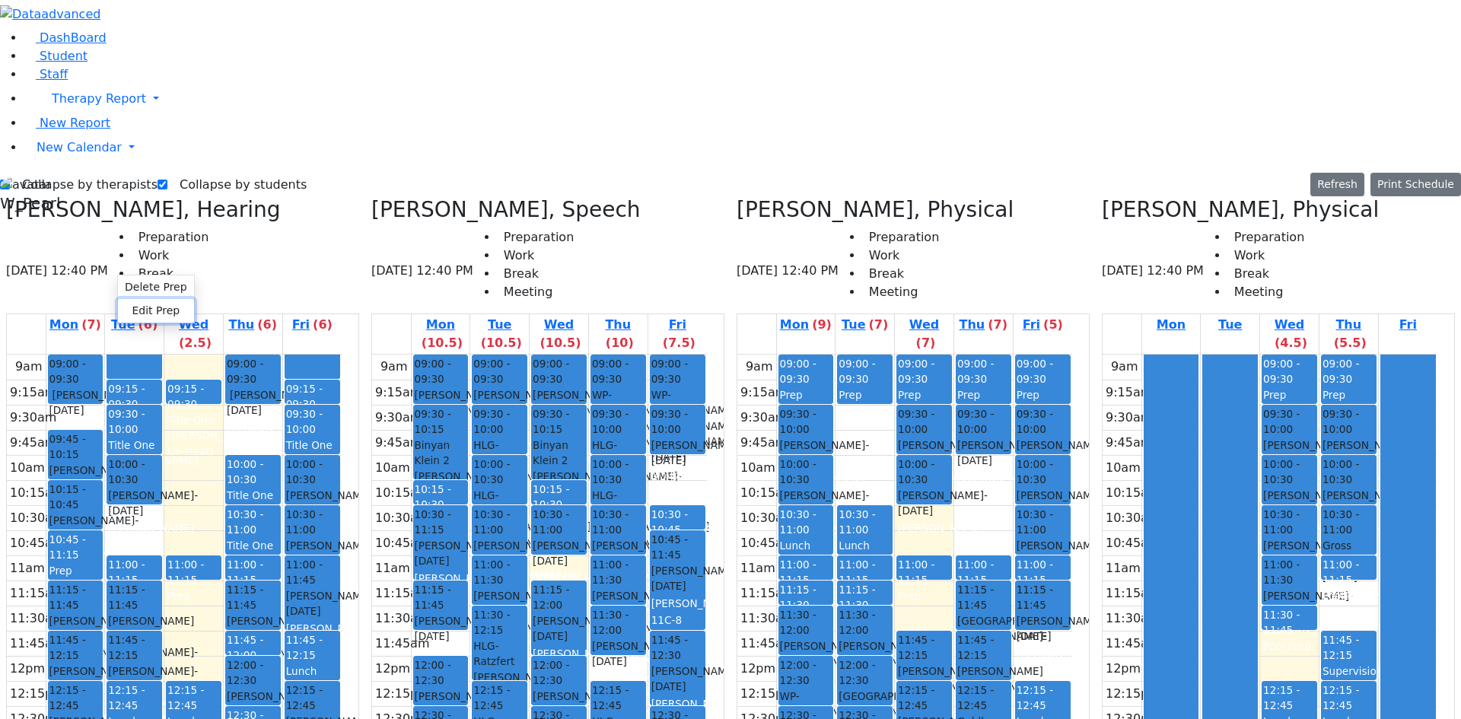
click at [132, 307] on button "Edit Prep" at bounding box center [156, 311] width 76 height 24
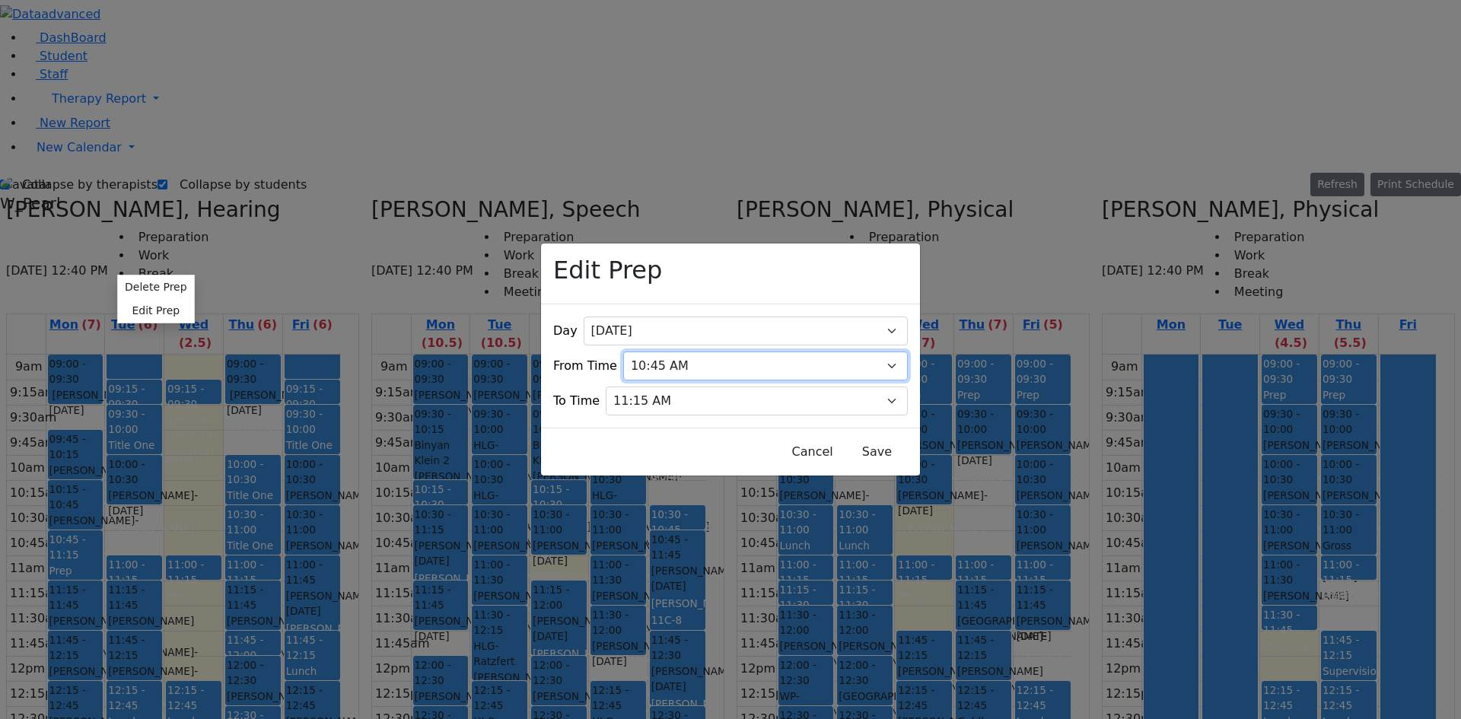
click at [716, 352] on select "07:00 AM 07:15 AM 07:30 AM 07:45 AM 08:00 AM 08:15 AM 08:30 AM 08:45 AM 09:00 A…" at bounding box center [765, 366] width 285 height 29
select select "11:00:00"
click at [632, 352] on select "07:00 AM 07:15 AM 07:30 AM 07:45 AM 08:00 AM 08:15 AM 08:30 AM 08:45 AM 09:00 A…" at bounding box center [765, 366] width 285 height 29
click at [843, 441] on button "Save" at bounding box center [877, 452] width 68 height 29
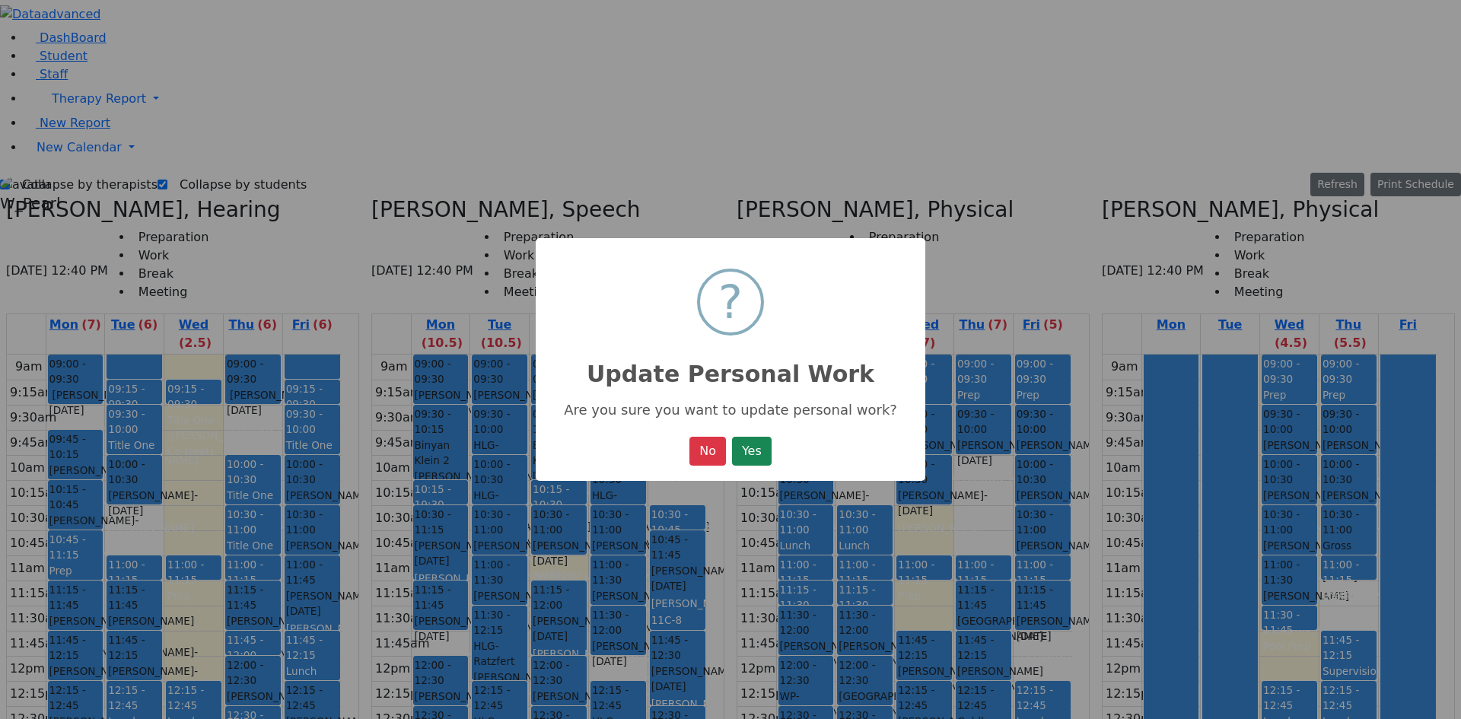
click at [758, 450] on button "Yes" at bounding box center [752, 451] width 40 height 29
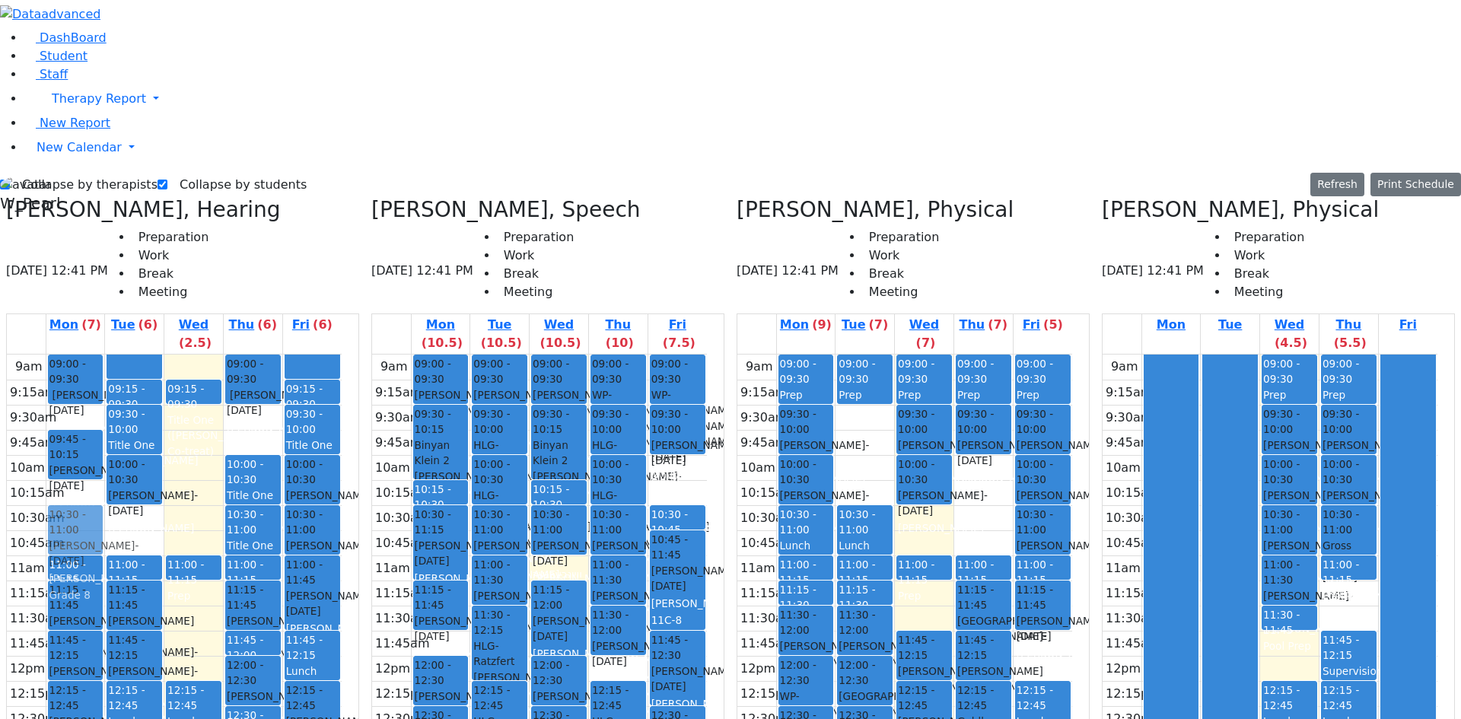
drag, startPoint x: 139, startPoint y: 241, endPoint x: 140, endPoint y: 263, distance: 22.9
click at [105, 355] on div "09:00 - 09:30 Ferencz Simon - 01/09/2020 Renzoni Rebecca 09:45 - 10:15 Breuer S…" at bounding box center [75, 669] width 59 height 628
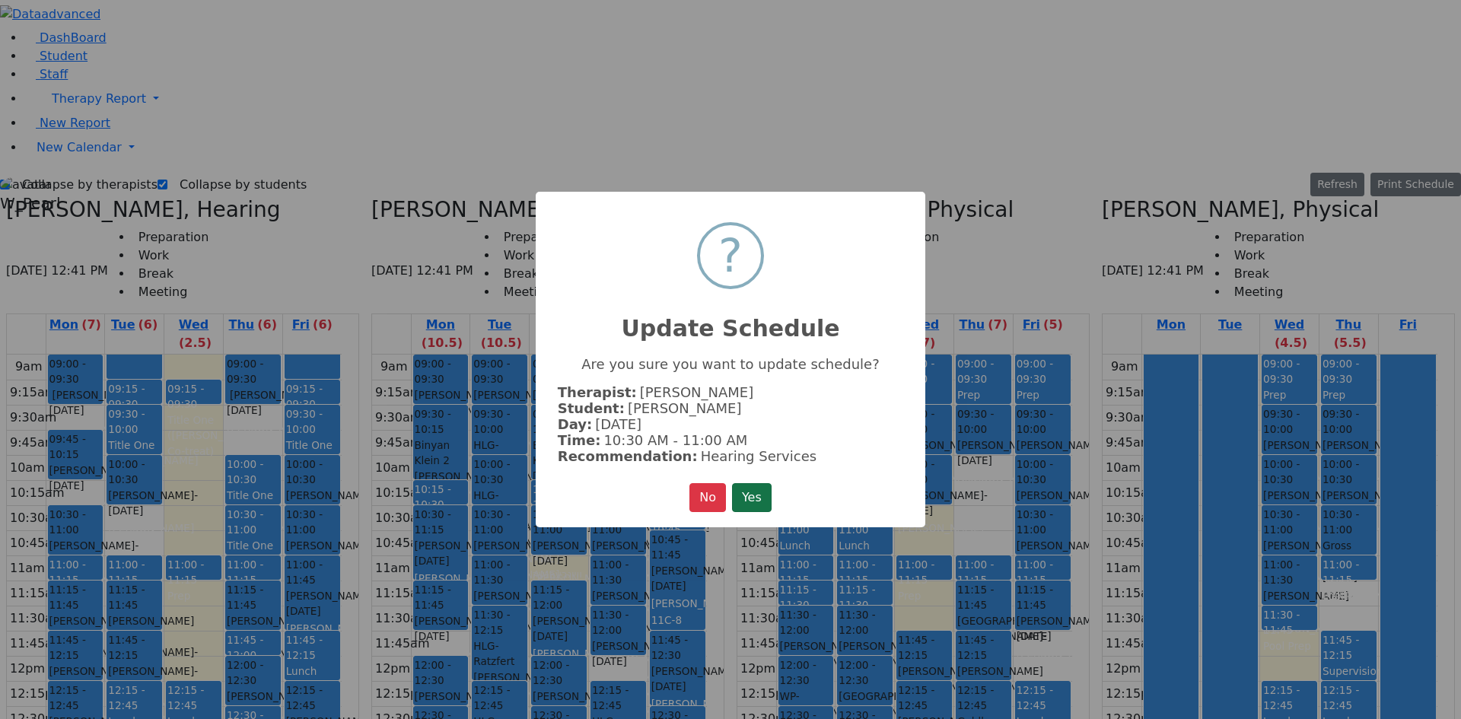
click at [756, 483] on button "Yes" at bounding box center [752, 497] width 40 height 29
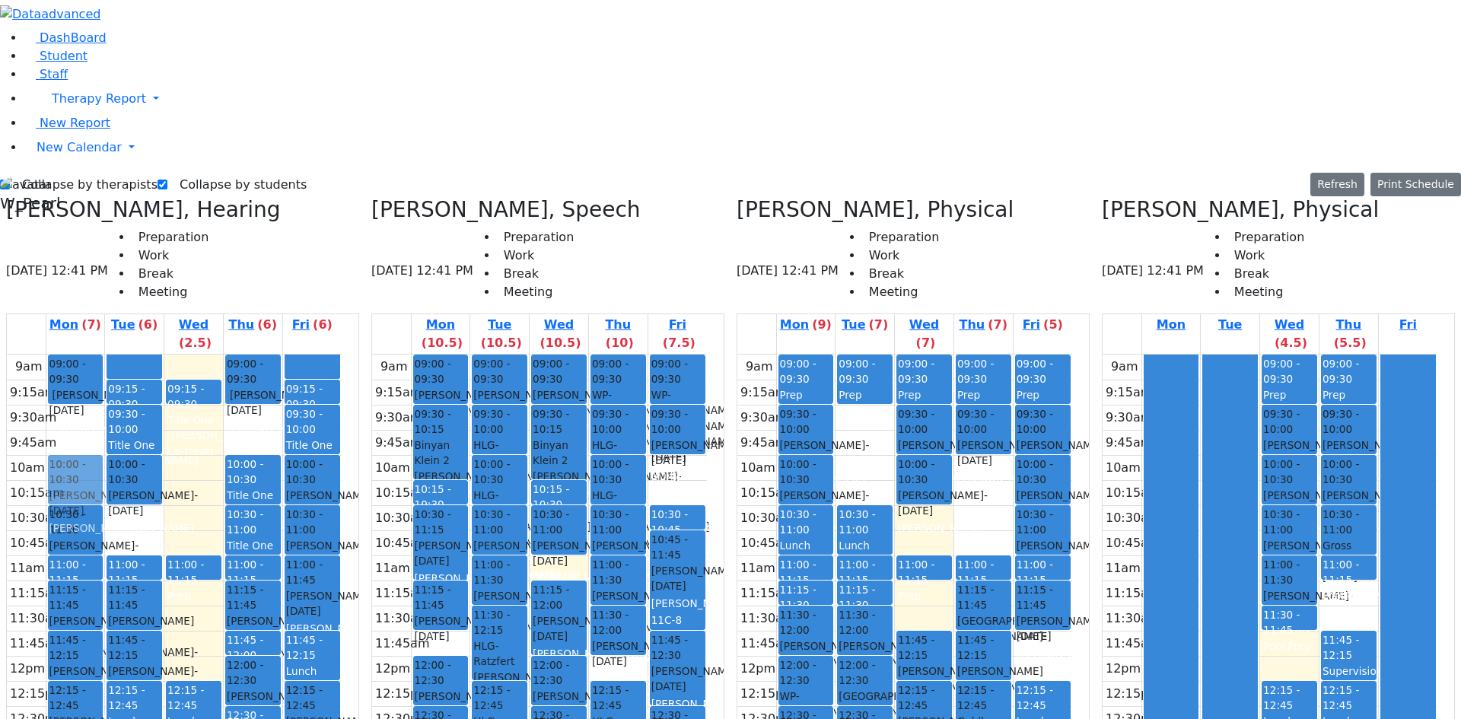
drag, startPoint x: 139, startPoint y: 189, endPoint x: 142, endPoint y: 221, distance: 32.2
click at [105, 355] on div "09:00 - 09:30 Ferencz Simon - 01/09/2020 Renzoni Rebecca 09:45 - 10:15 Breuer S…" at bounding box center [75, 669] width 59 height 628
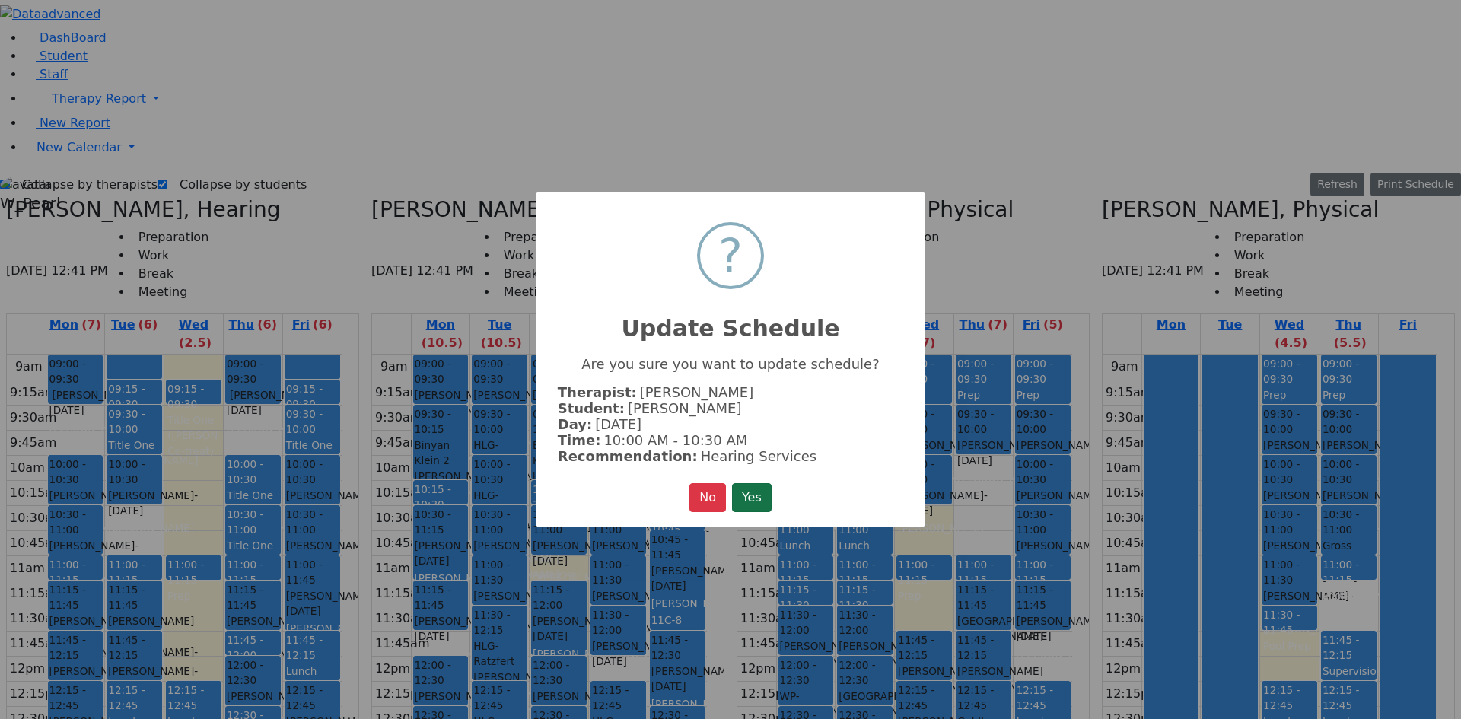
click at [760, 491] on button "Yes" at bounding box center [752, 497] width 40 height 29
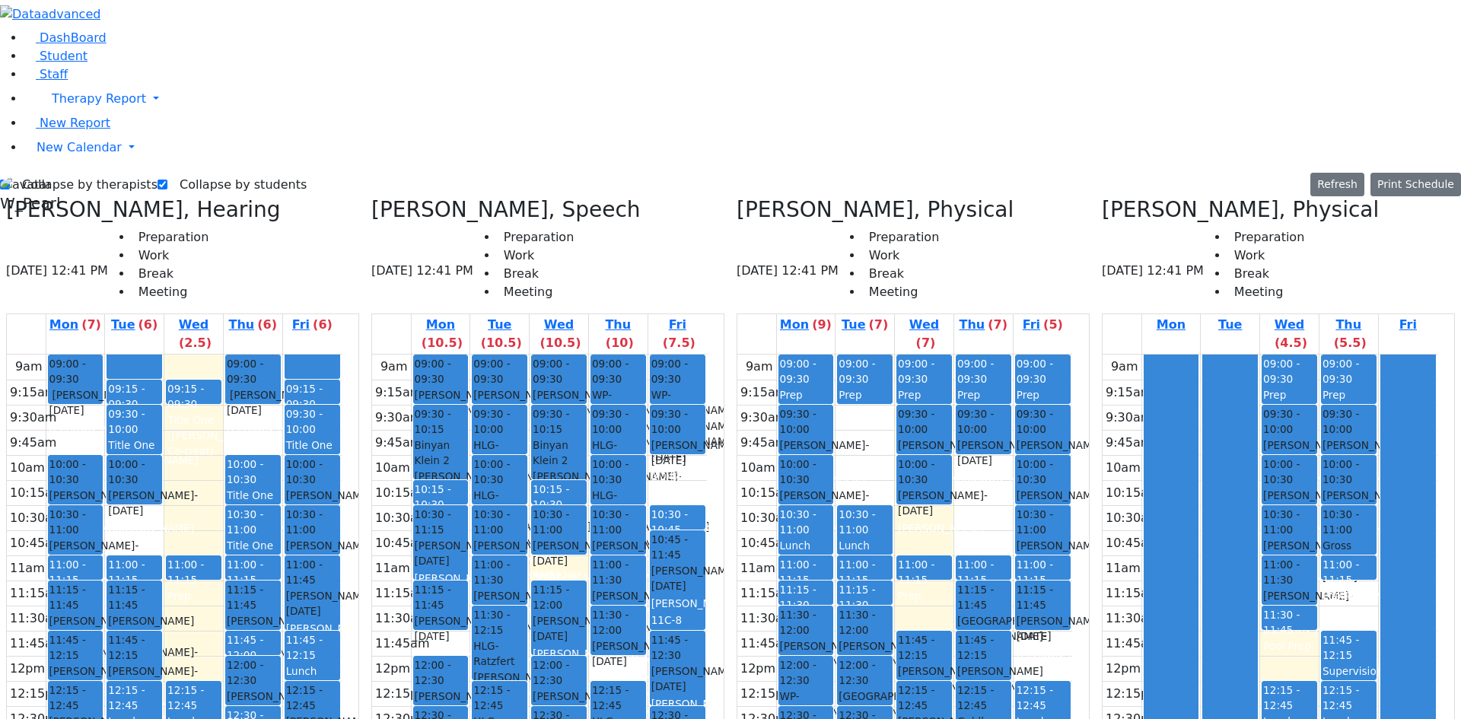
click at [58, 173] on label "Collapse by therapists" at bounding box center [84, 185] width 148 height 24
click at [10, 180] on input "Collapse by therapists" at bounding box center [5, 185] width 10 height 10
checkbox input "false"
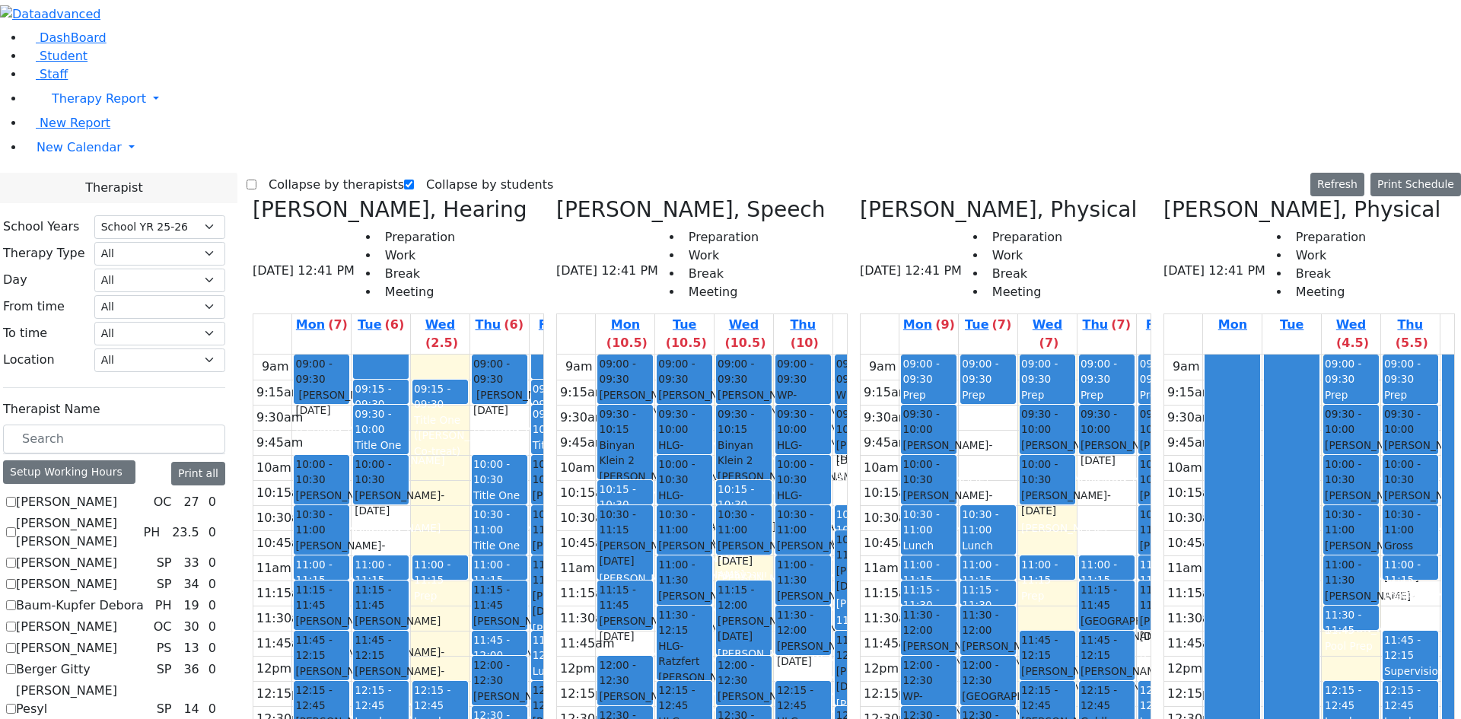
scroll to position [76, 0]
click at [119, 460] on div "Setup Working Hours" at bounding box center [69, 472] width 132 height 24
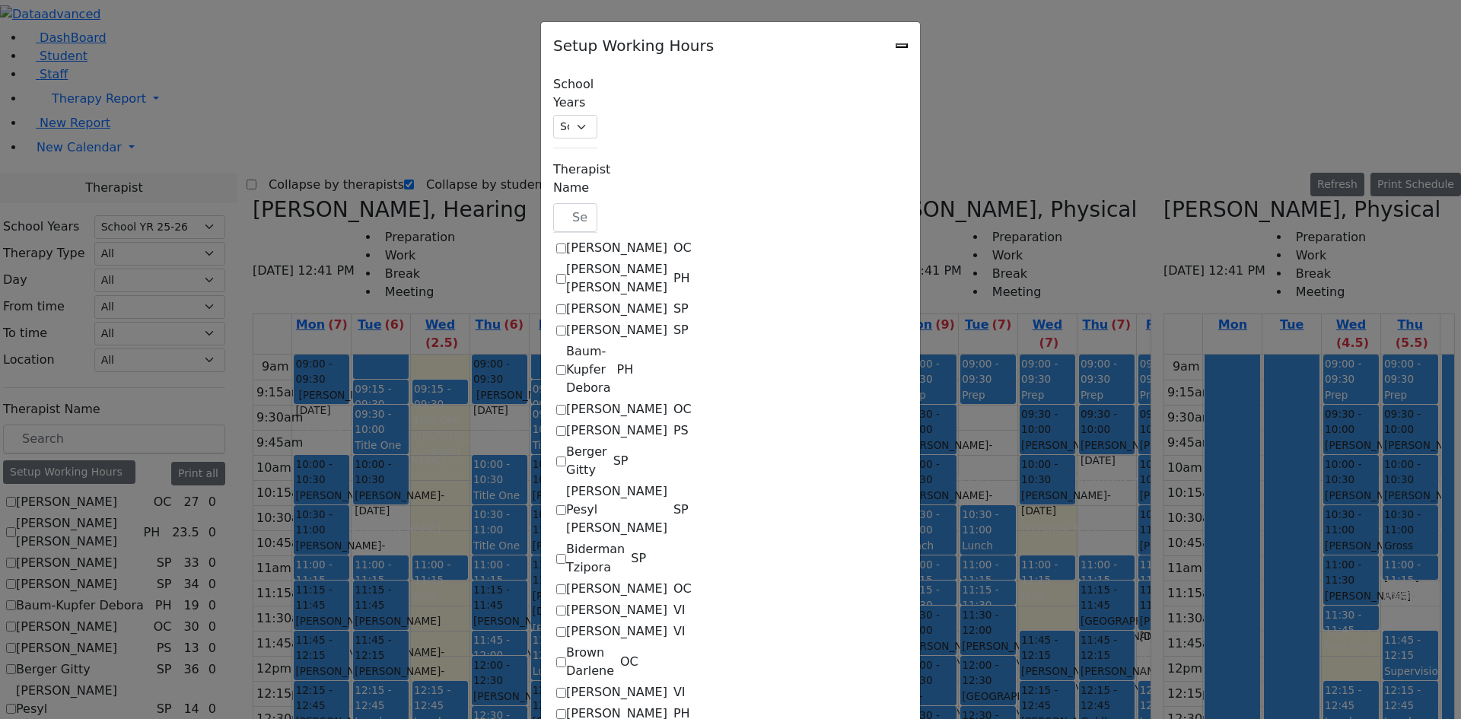
scroll to position [837, 0]
checkbox input "true"
select select "09:00:00"
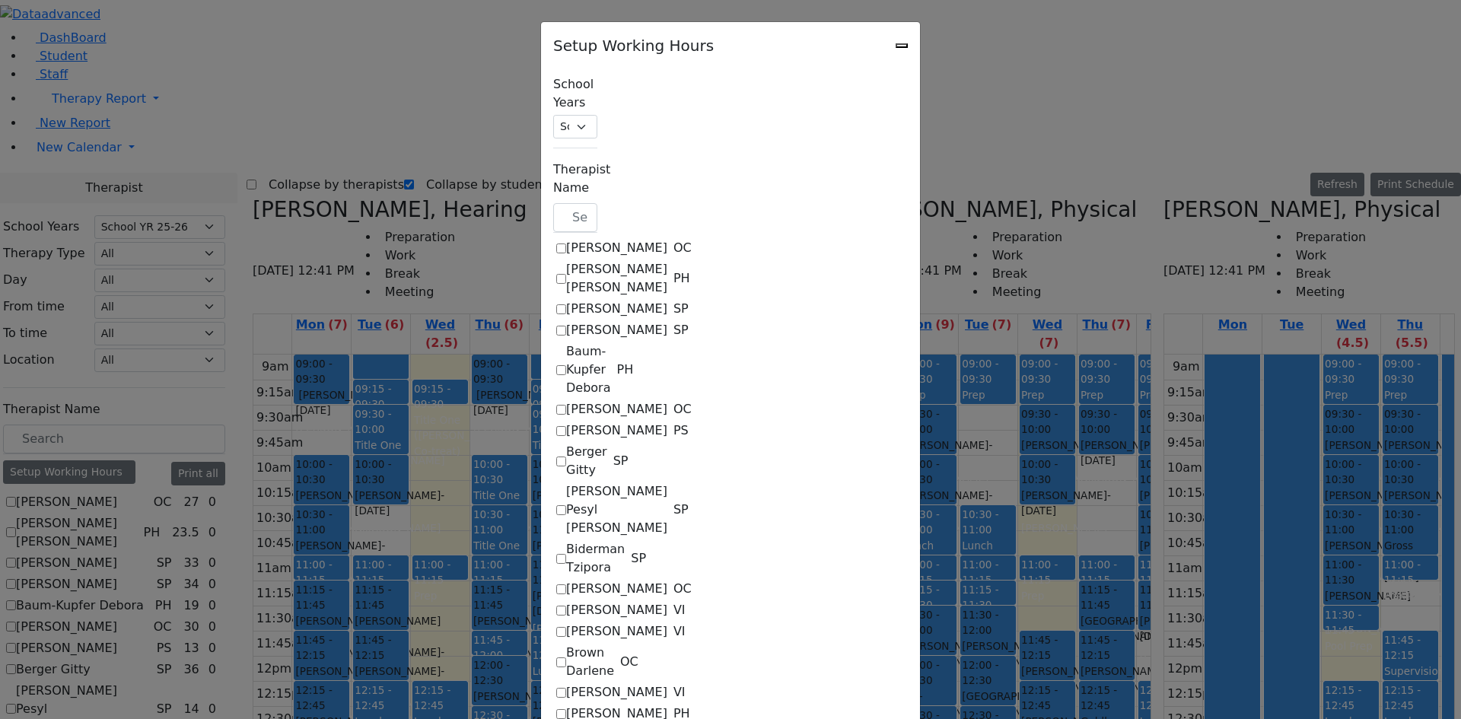
select select "15:15:00"
select select "1"
select select "15:00:00"
select select "19:00:00"
select select "09:15:00"
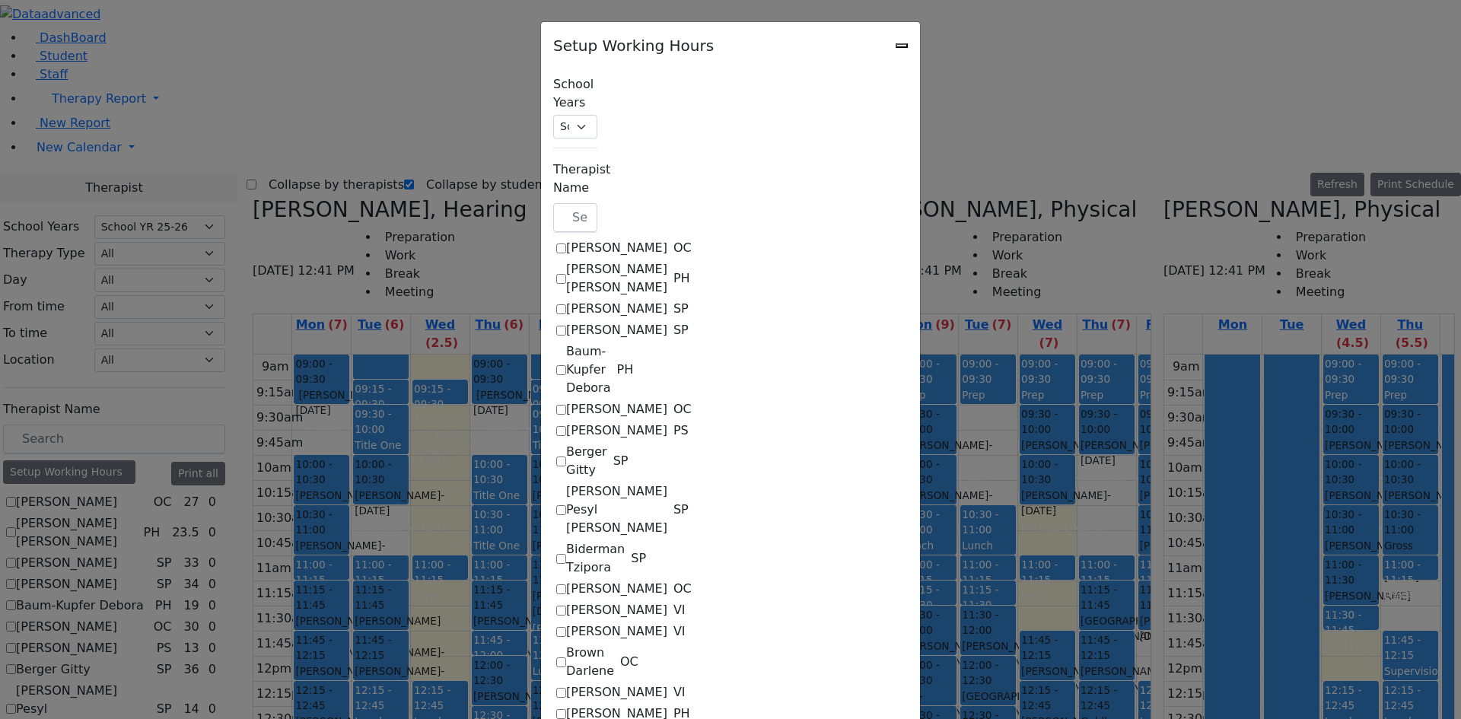
select select "15:15:00"
select select "1"
select select "15:00:00"
select select "19:00:00"
select select "09:00:00"
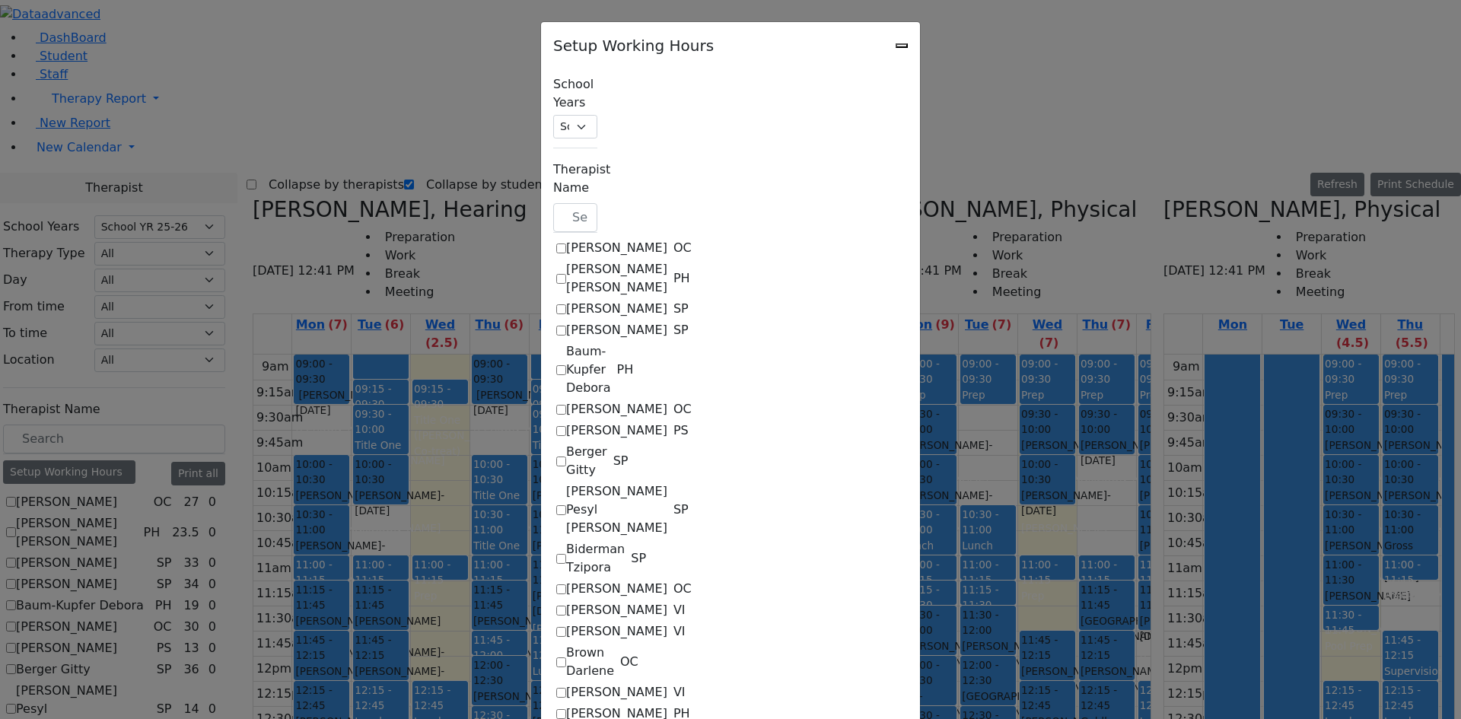
select select "15:15:00"
select select "1"
select select "15:00:00"
select select "19:00:00"
select select "09:00:00"
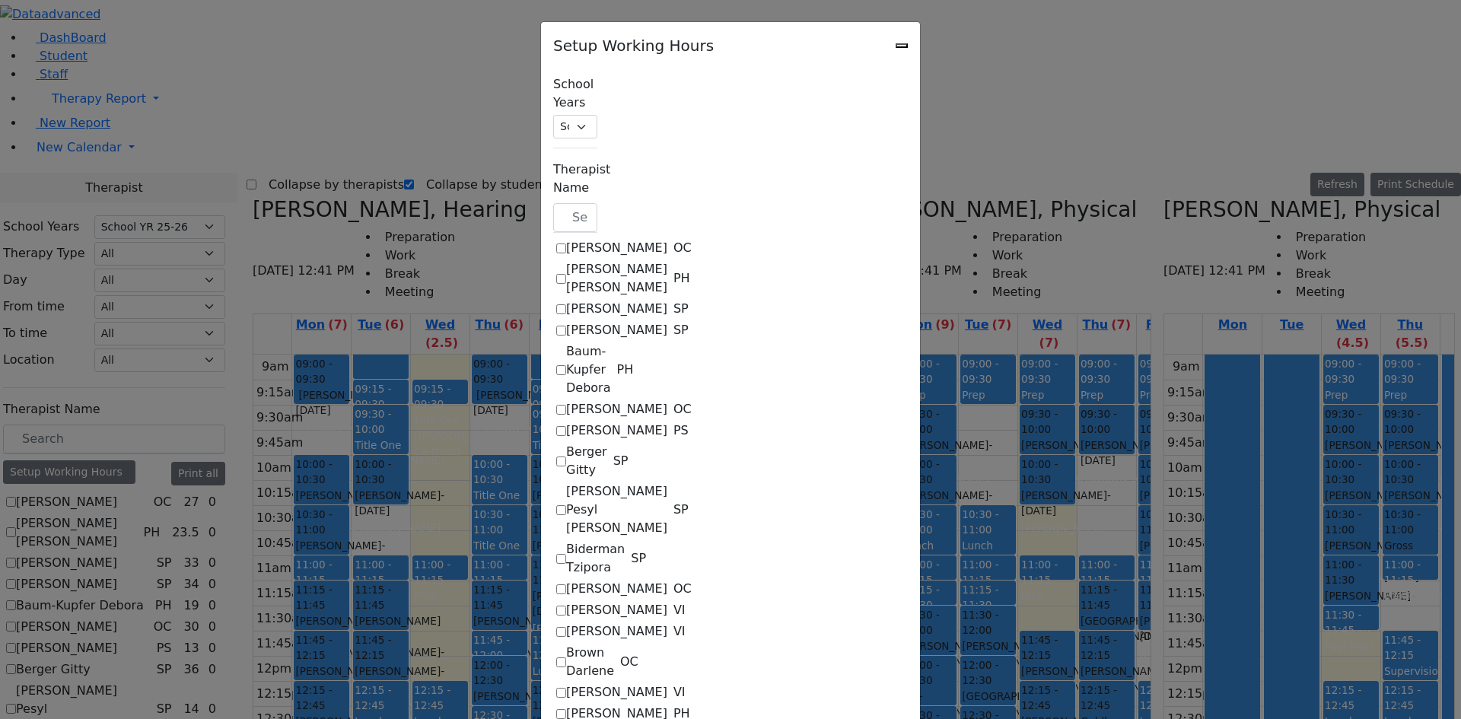
select select "15:15:00"
select select "1"
select select "15:00:00"
select select "19:00:00"
select select "09:15:00"
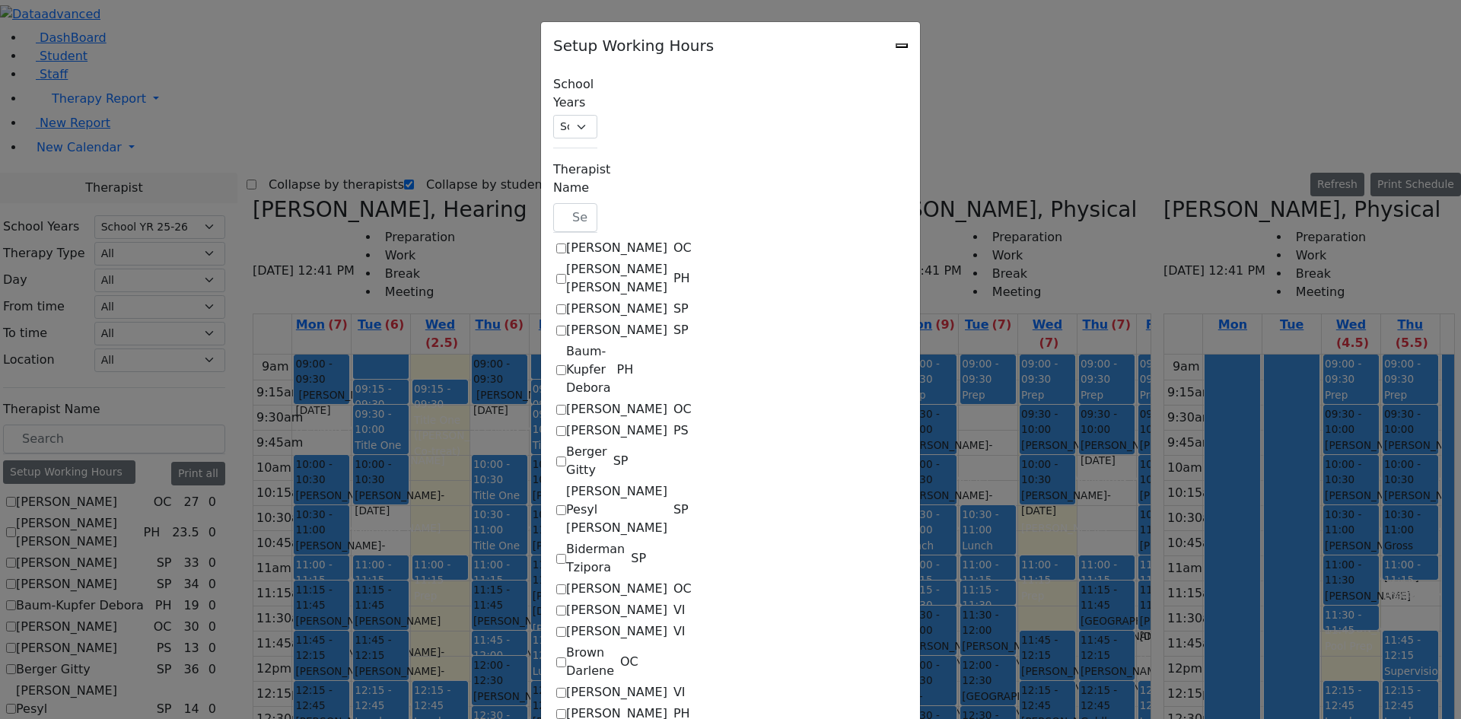
select select "13:00:00"
select select "1"
select select "15:00:00"
select select "19:00:00"
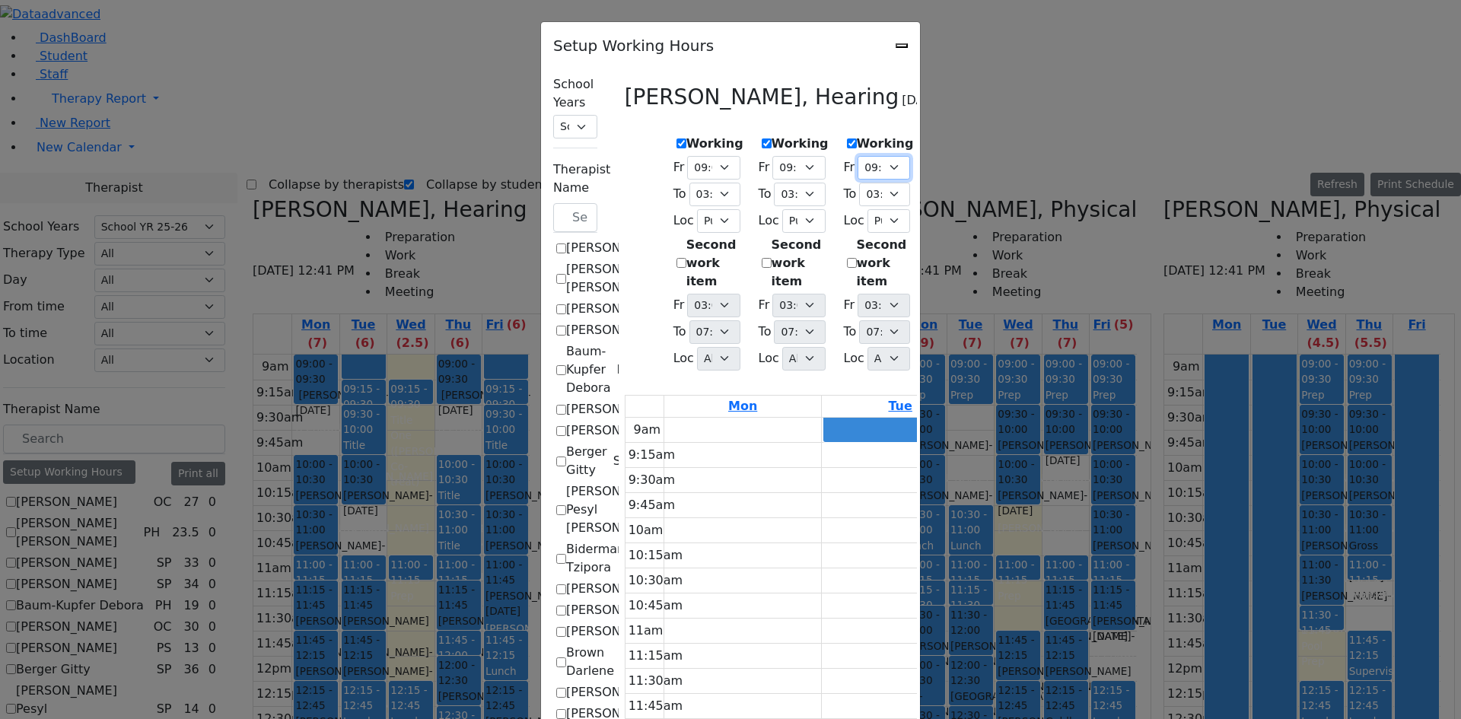
click at [858, 163] on select "07:00 AM 07:15 AM 07:30 AM 07:45 AM 08:00 AM 08:15 AM 08:30 AM 08:45 AM 09:00 A…" at bounding box center [884, 168] width 53 height 24
select select "09:15:00"
click at [858, 156] on select "07:00 AM 07:15 AM 07:30 AM 07:45 AM 08:00 AM 08:15 AM 08:30 AM 08:45 AM 09:00 A…" at bounding box center [884, 168] width 53 height 24
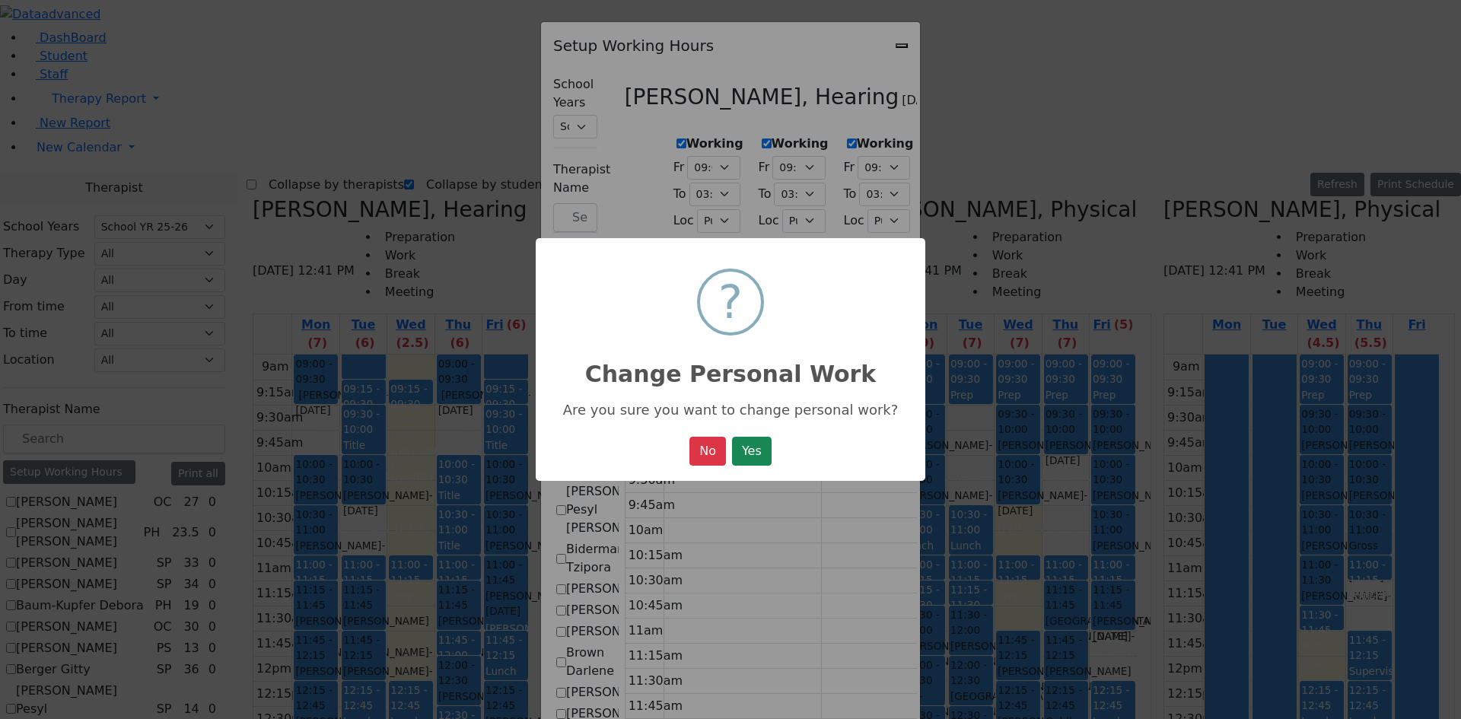
click at [764, 458] on button "Yes" at bounding box center [752, 451] width 40 height 29
select select "09:00:00"
select select "15:15:00"
select select "1"
select select "15:00:00"
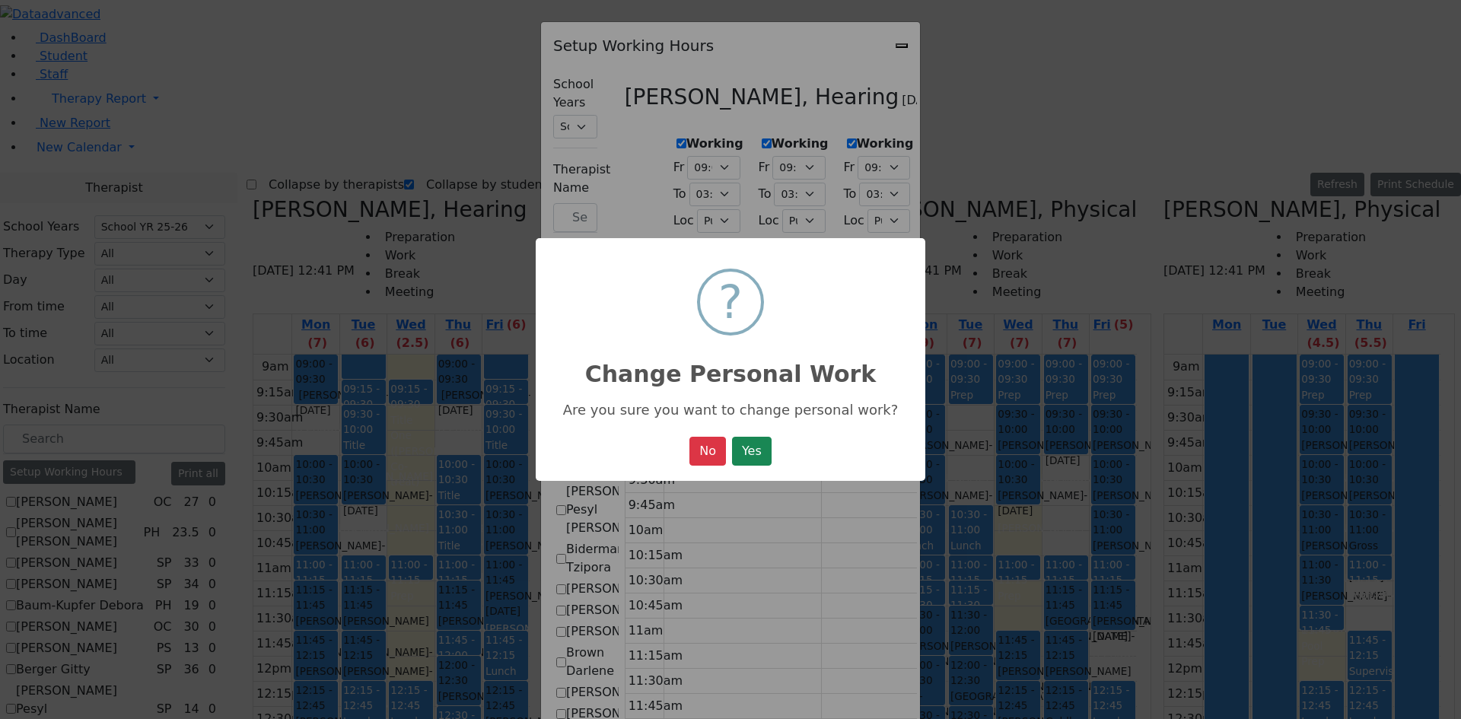
select select "19:00:00"
select select "09:15:00"
select select "15:15:00"
select select "1"
select select "15:00:00"
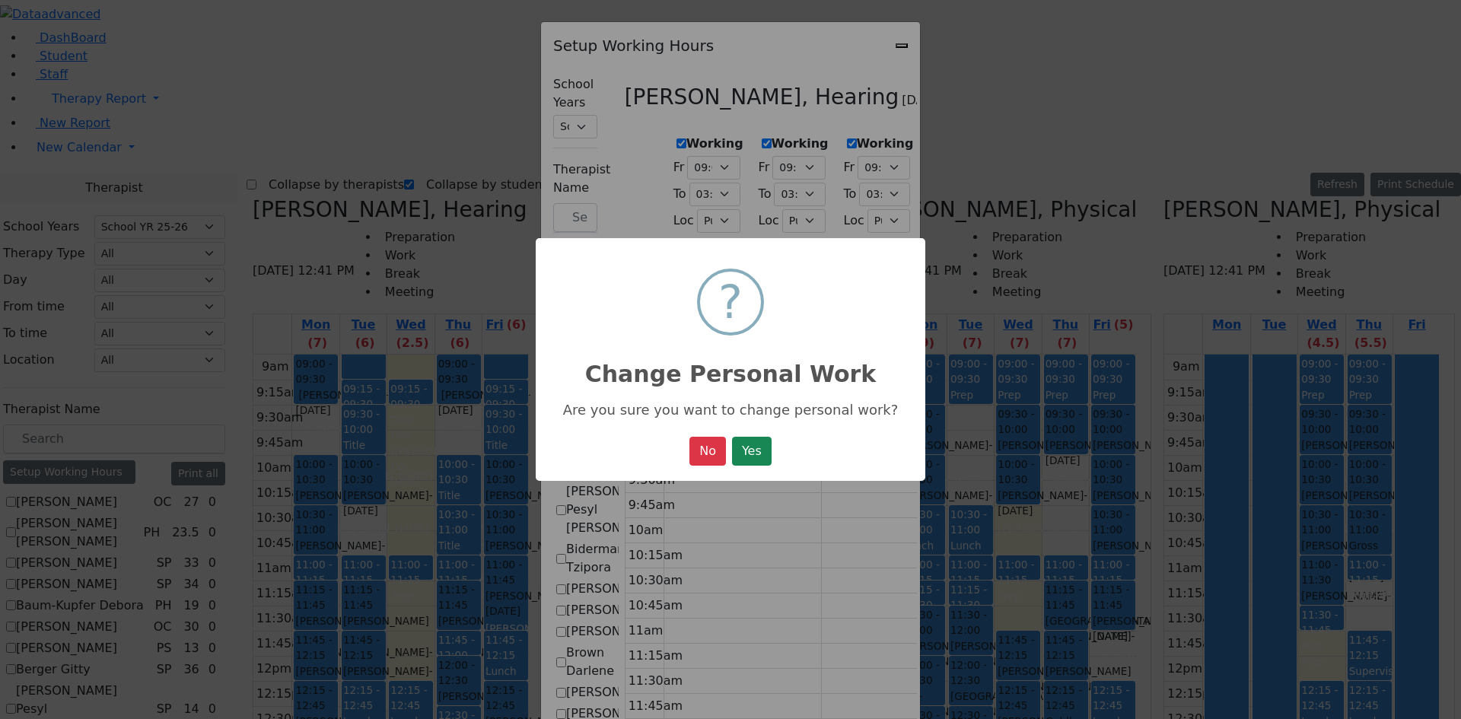
select select "19:00:00"
select select "09:15:00"
select select "15:15:00"
select select "1"
select select "15:00:00"
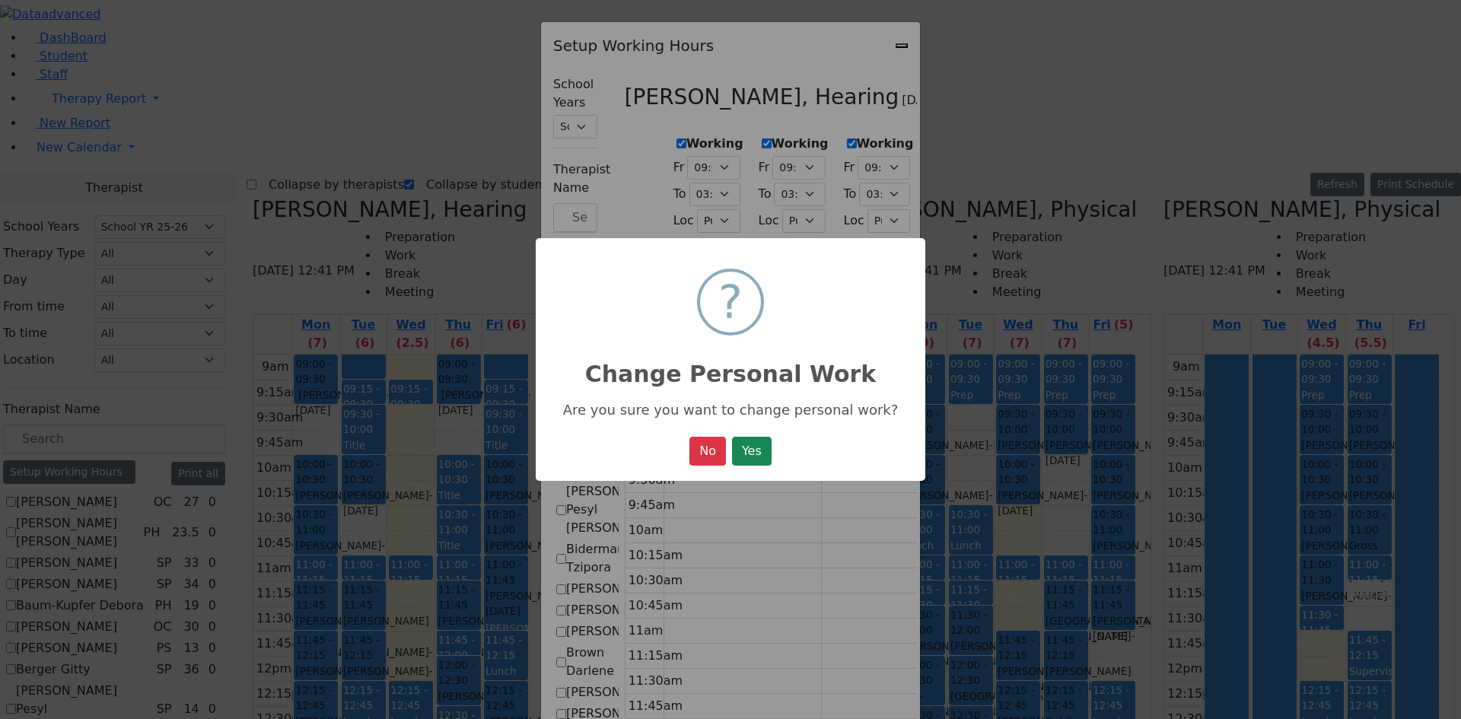
select select "19:00:00"
select select "09:00:00"
select select "15:15:00"
select select "1"
select select "15:00:00"
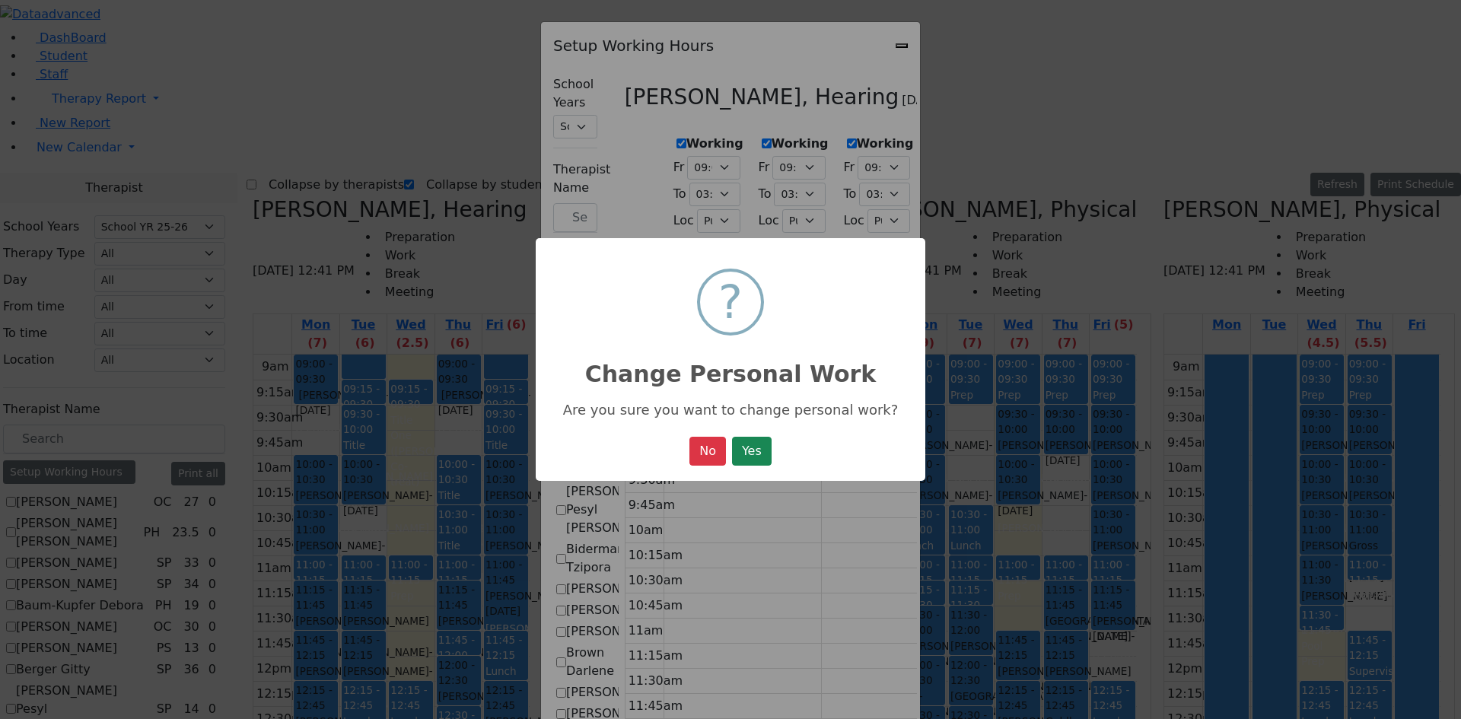
select select "19:00:00"
select select "09:15:00"
select select "13:00:00"
select select "1"
select select "15:00:00"
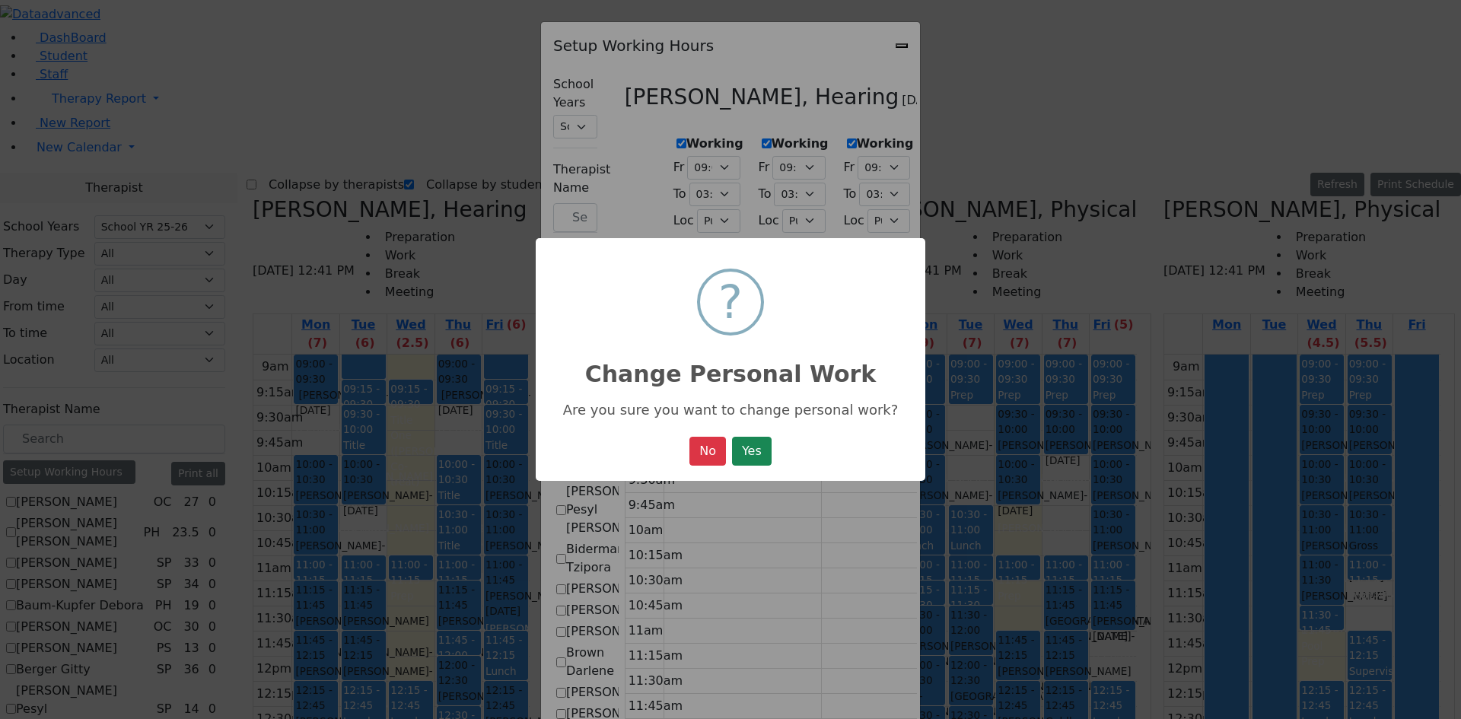
select select "19:00:00"
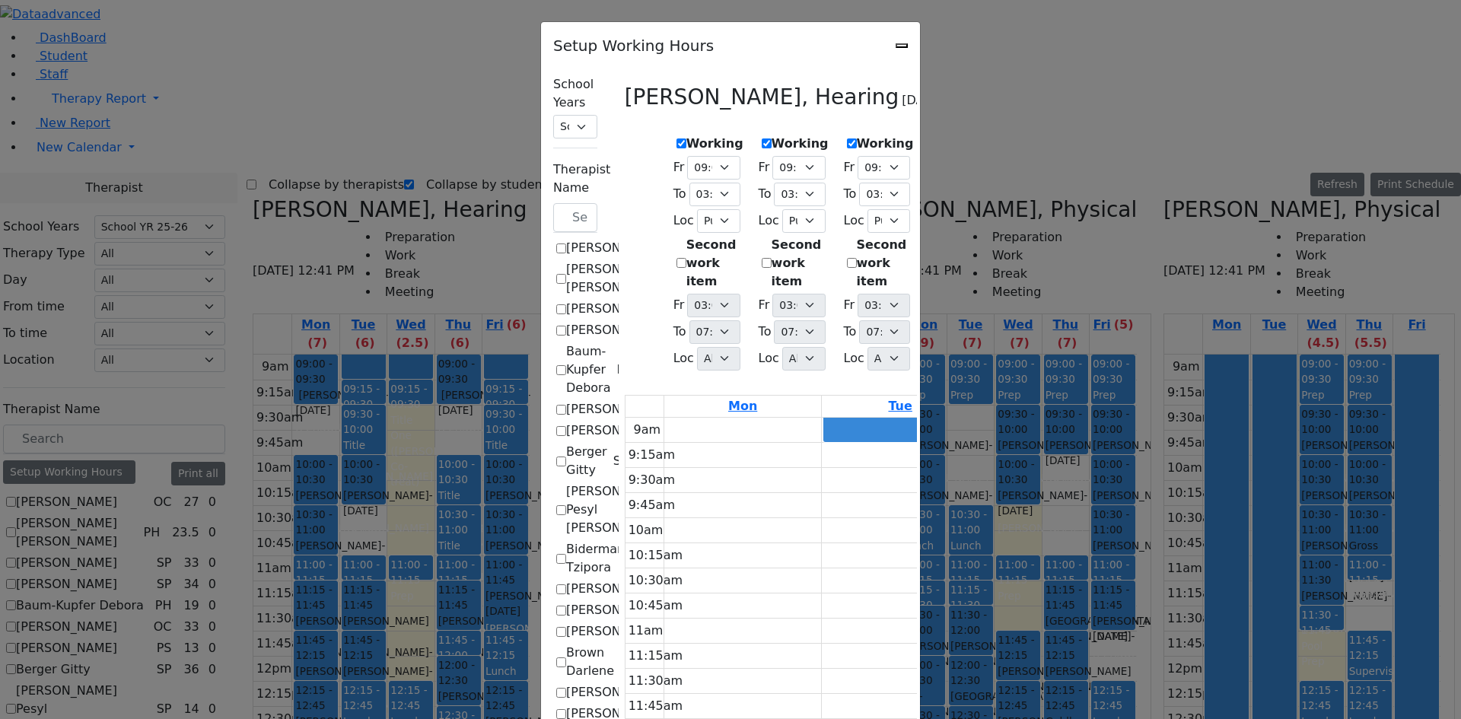
click at [920, 50] on div "Setup Working Hours" at bounding box center [730, 41] width 379 height 38
click at [920, 49] on div "Setup Working Hours" at bounding box center [730, 41] width 379 height 38
click at [920, 47] on div "Setup Working Hours" at bounding box center [730, 41] width 379 height 38
click at [902, 46] on icon "Close" at bounding box center [902, 46] width 0 height 0
checkbox input "false"
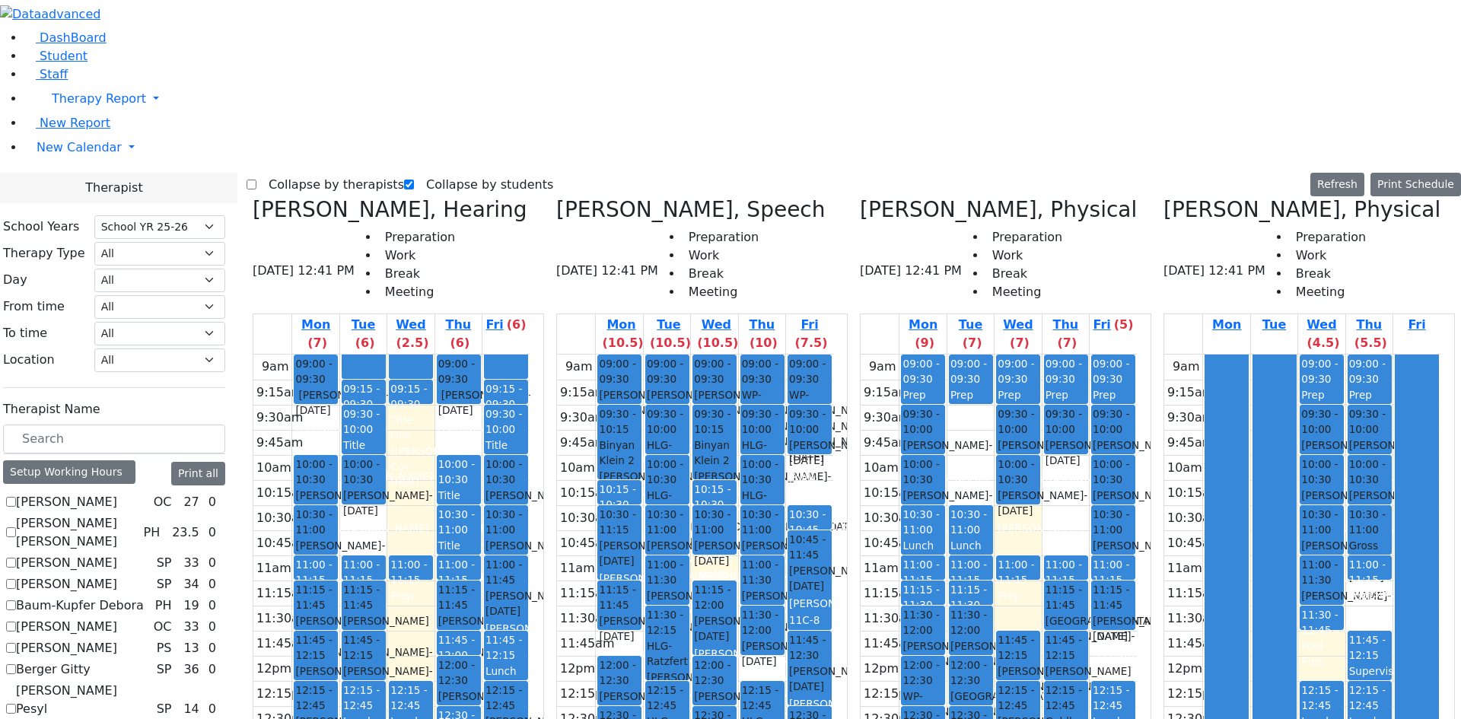
click at [301, 173] on label "Collapse by therapists" at bounding box center [330, 185] width 148 height 24
click at [256, 180] on input "Collapse by therapists" at bounding box center [252, 185] width 10 height 10
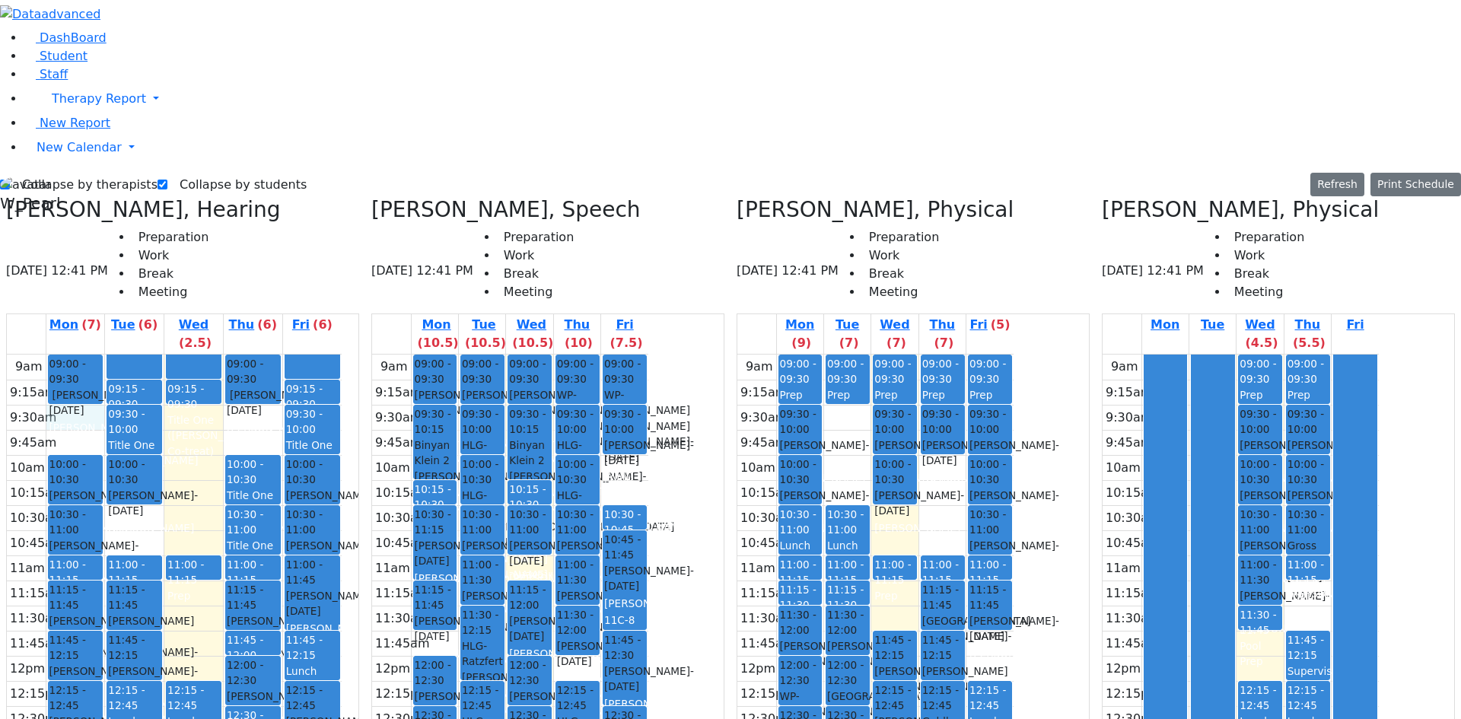
click at [136, 355] on div "9am 9:15am 9:30am 9:45am 10am 10:15am 10:30am 10:45am 11am 11:15am 11:30am 11:4…" at bounding box center [174, 669] width 335 height 628
click at [58, 173] on label "Collapse by therapists" at bounding box center [84, 185] width 148 height 24
click at [10, 180] on input "Collapse by therapists" at bounding box center [5, 185] width 10 height 10
checkbox input "false"
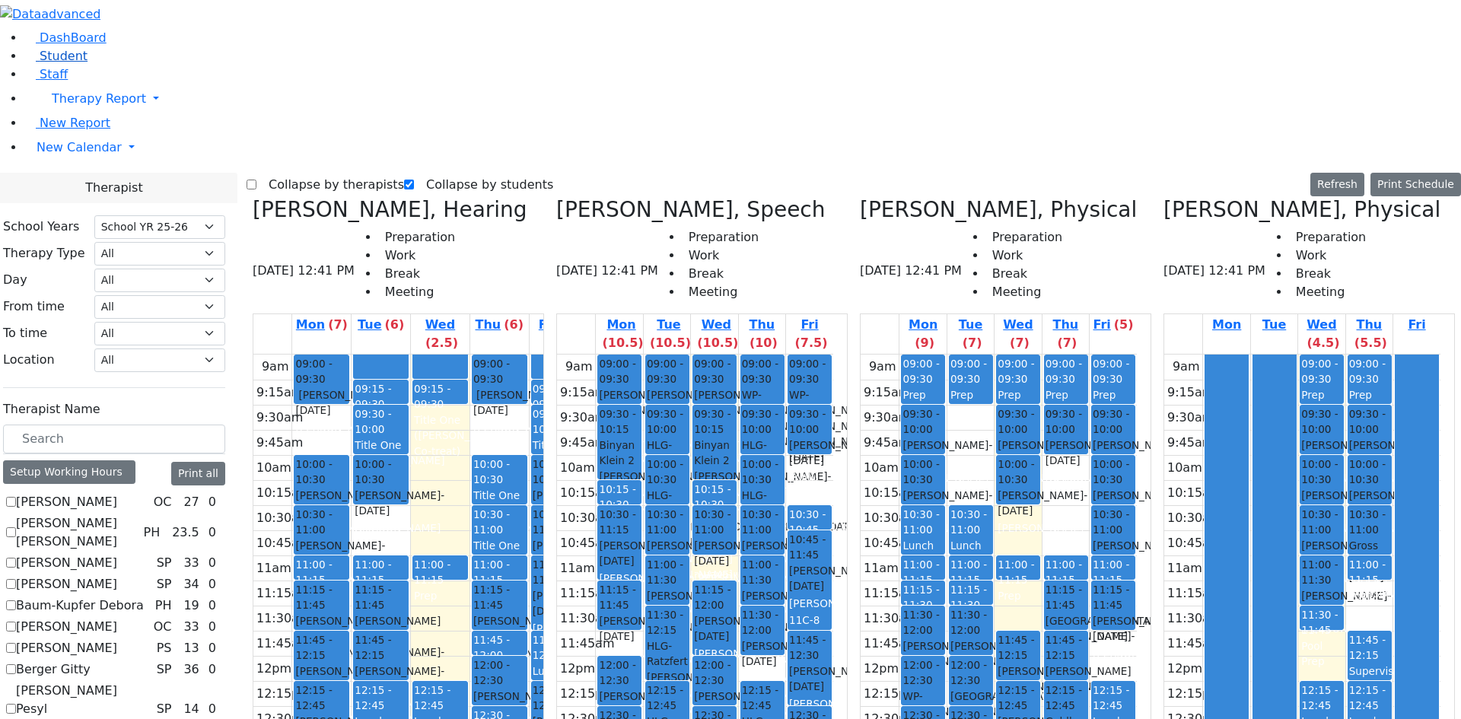
click at [24, 63] on link "Student" at bounding box center [55, 56] width 63 height 14
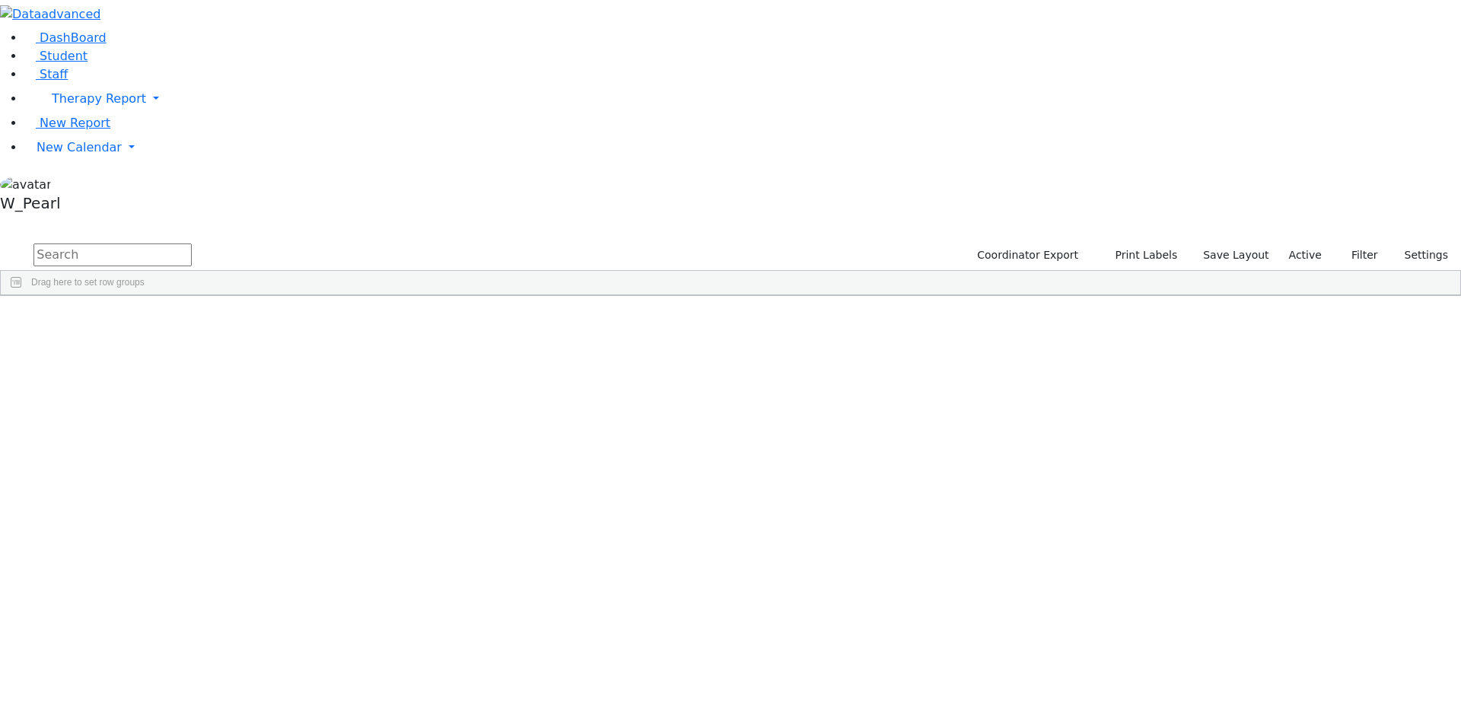
click at [192, 244] on input "text" at bounding box center [112, 255] width 158 height 23
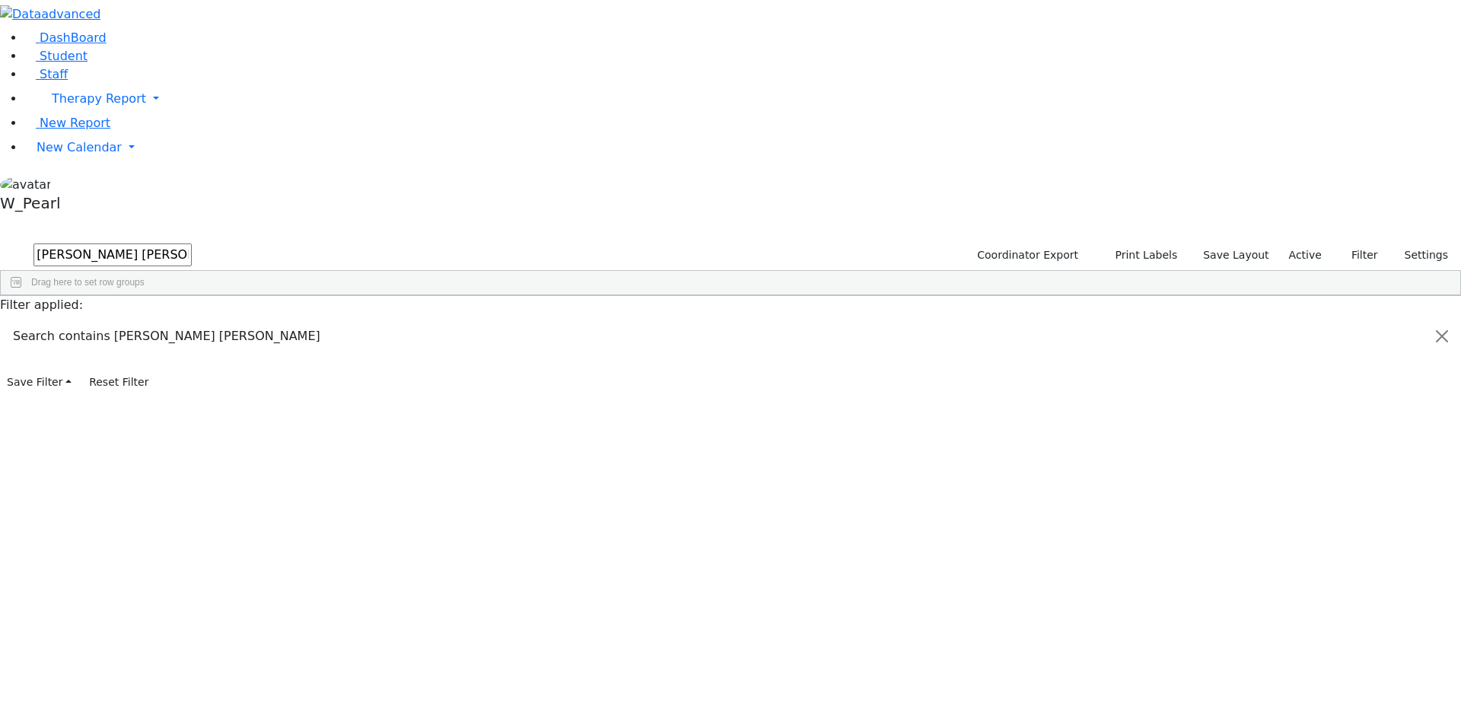
type input "[PERSON_NAME] [PERSON_NAME]"
click at [194, 320] on div "Klein" at bounding box center [146, 330] width 96 height 21
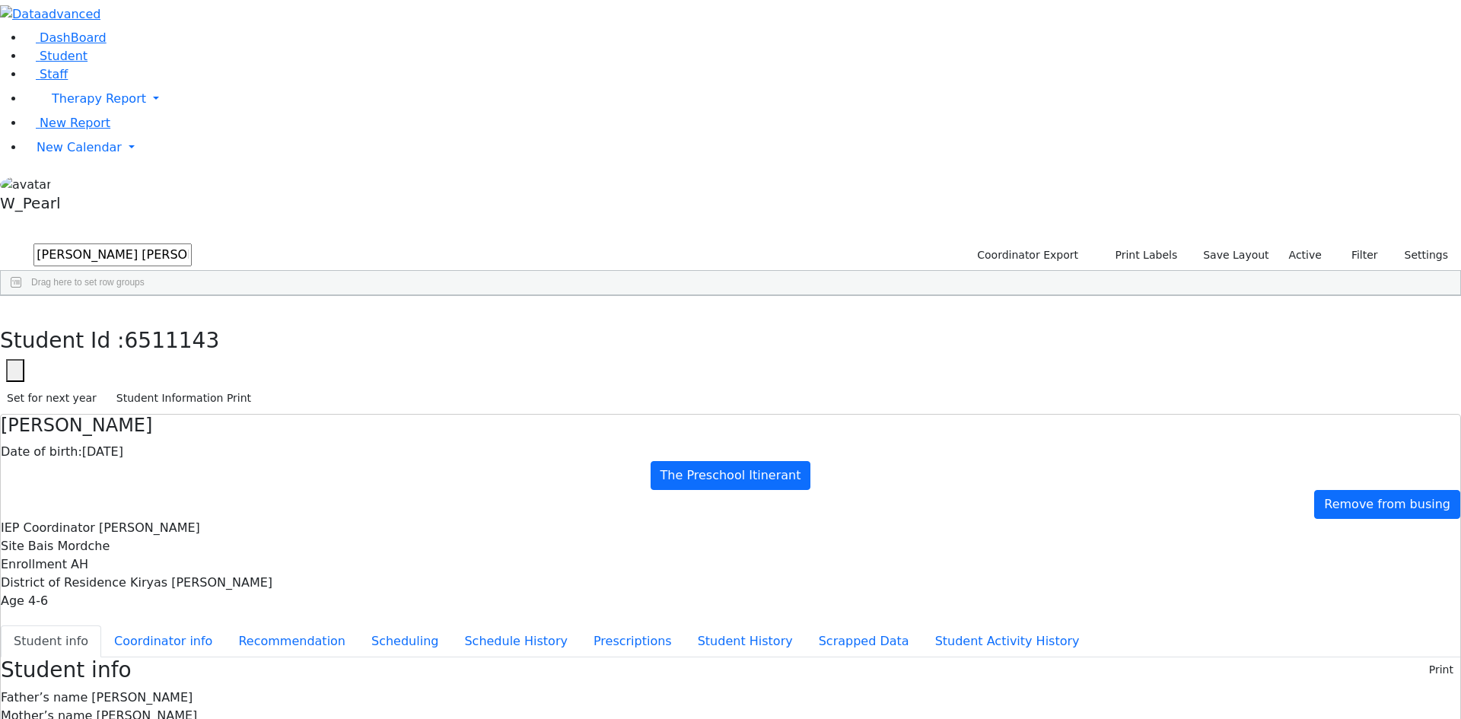
scroll to position [55, 0]
drag, startPoint x: 955, startPoint y: 680, endPoint x: 613, endPoint y: 327, distance: 490.9
click at [22, 296] on button "button" at bounding box center [11, 312] width 22 height 32
drag, startPoint x: 212, startPoint y: 53, endPoint x: 174, endPoint y: 53, distance: 38.1
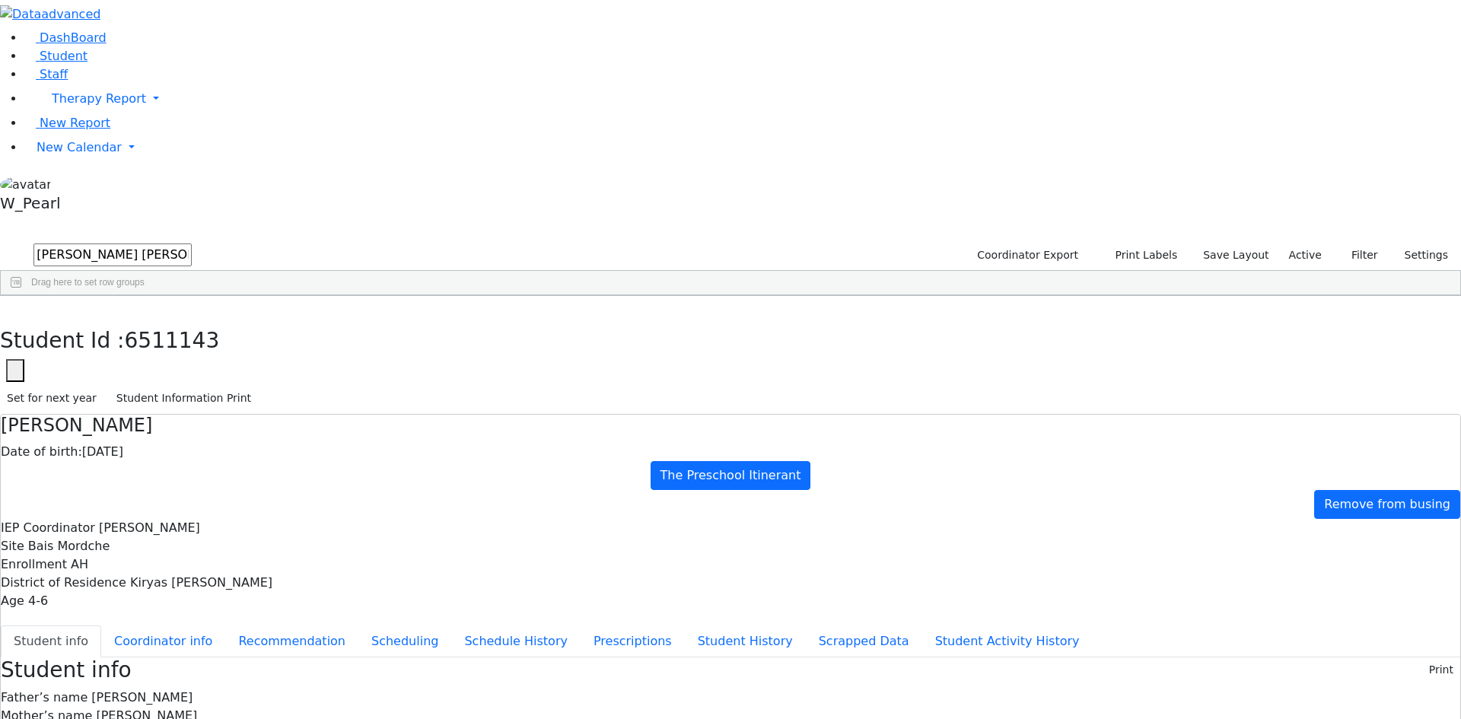
click at [174, 53] on div "DashBoard Student Staff Therapy Report Student Old Calendar Report" at bounding box center [730, 649] width 1461 height 1299
